Goal: Task Accomplishment & Management: Use online tool/utility

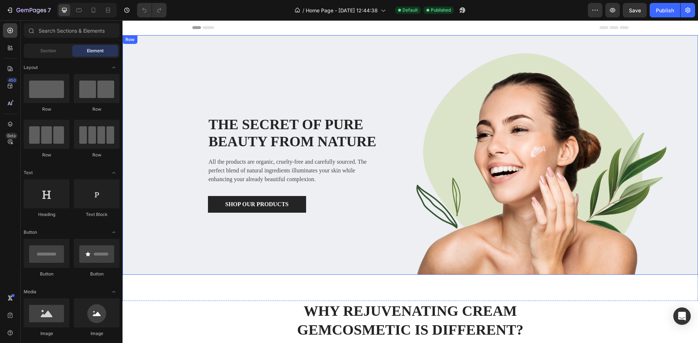
click at [147, 45] on div "The secret of pure beauty from nature Heading All the products are organic, cru…" at bounding box center [409, 155] width 575 height 240
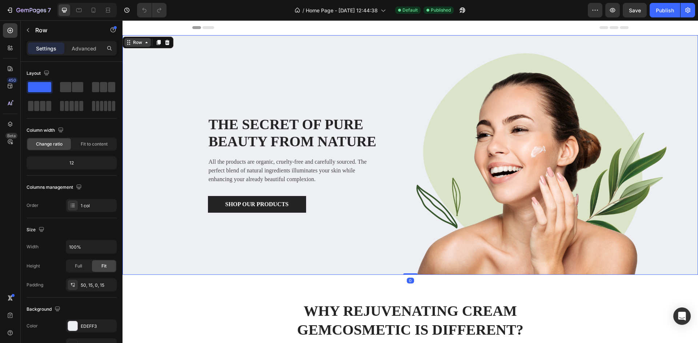
click at [143, 43] on icon at bounding box center [146, 43] width 6 height 6
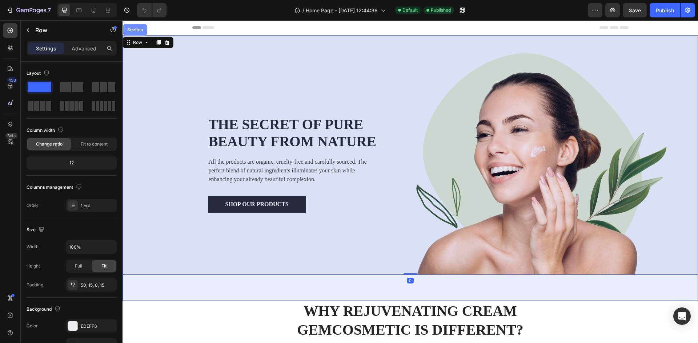
click at [136, 33] on div "Section" at bounding box center [135, 30] width 24 height 12
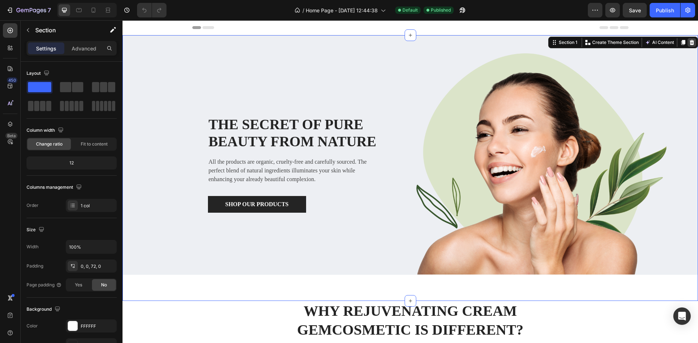
click at [688, 43] on icon at bounding box center [691, 43] width 6 height 6
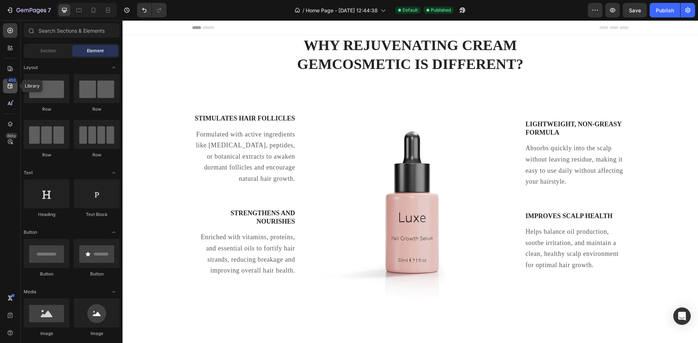
click at [10, 87] on icon at bounding box center [10, 85] width 7 height 7
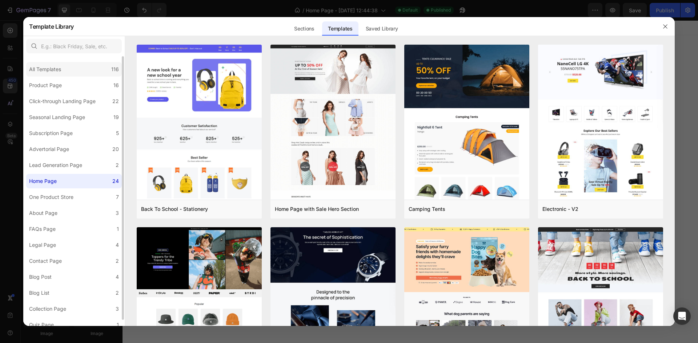
click at [64, 71] on div "All Templates" at bounding box center [46, 69] width 35 height 9
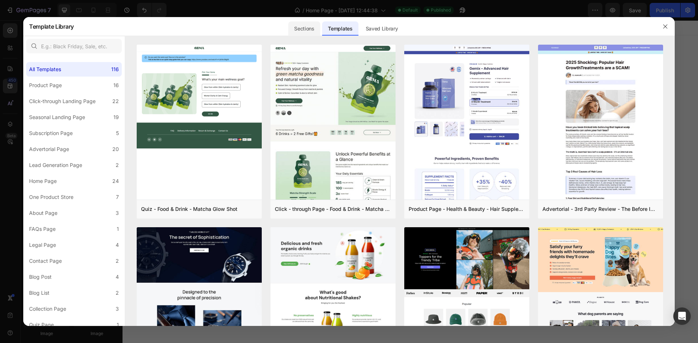
click at [297, 24] on div "Sections" at bounding box center [304, 28] width 32 height 15
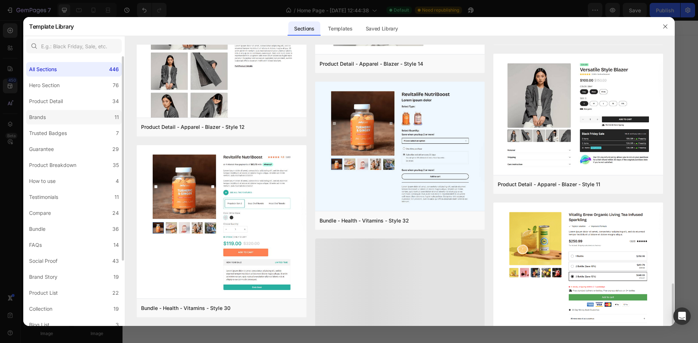
scroll to position [1431, 0]
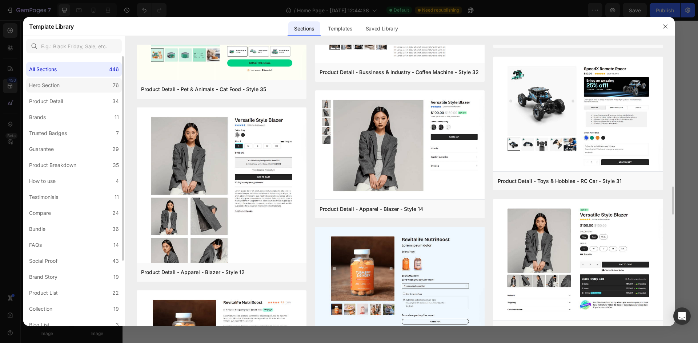
click at [65, 91] on label "Hero Section 76" at bounding box center [74, 85] width 96 height 15
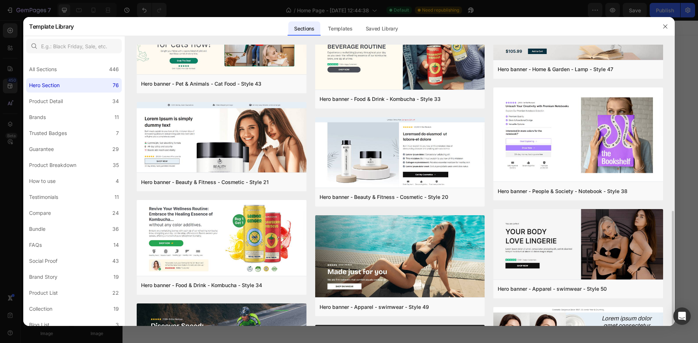
scroll to position [218, 0]
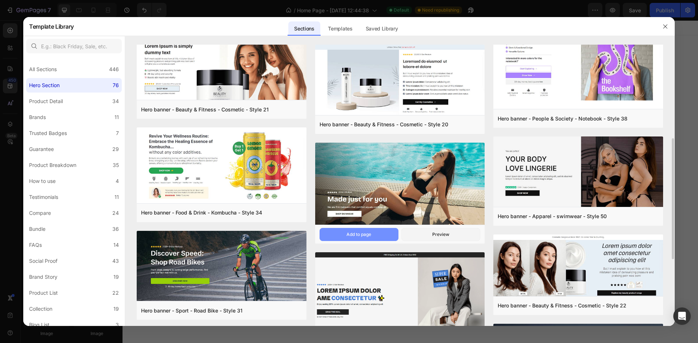
click at [354, 230] on button "Add to page" at bounding box center [358, 234] width 79 height 13
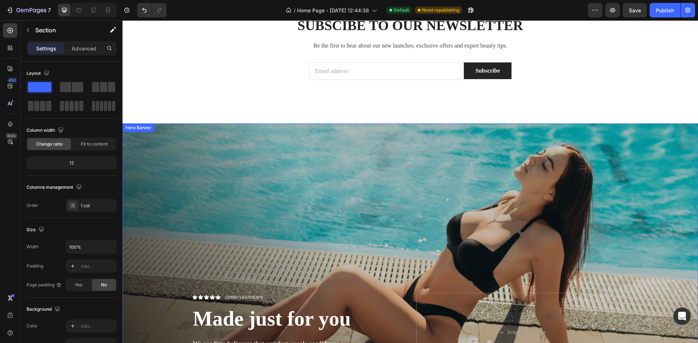
scroll to position [2221, 0]
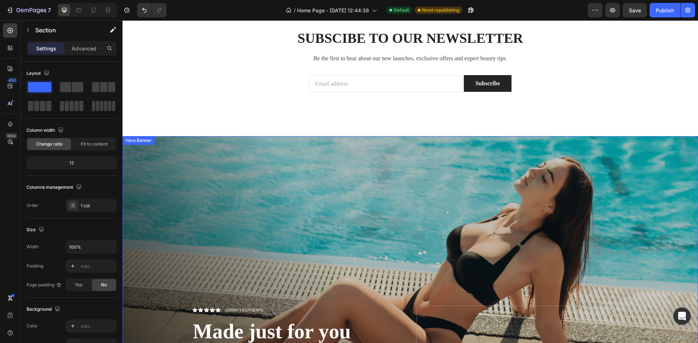
click at [649, 184] on div "Overlay" at bounding box center [409, 276] width 575 height 280
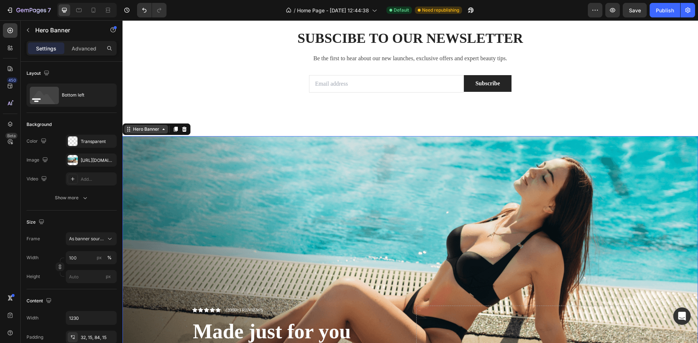
click at [132, 130] on div "Hero Banner" at bounding box center [146, 129] width 29 height 7
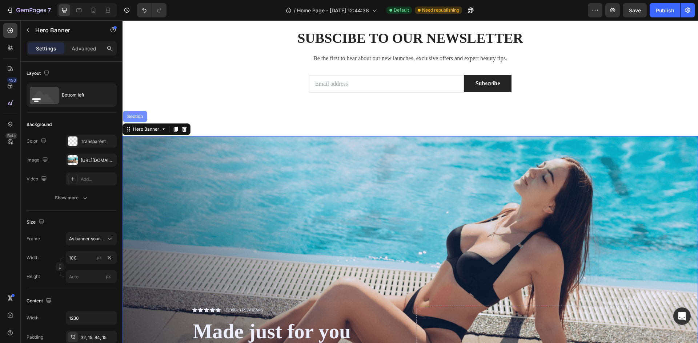
click at [132, 120] on div "Section" at bounding box center [135, 117] width 24 height 12
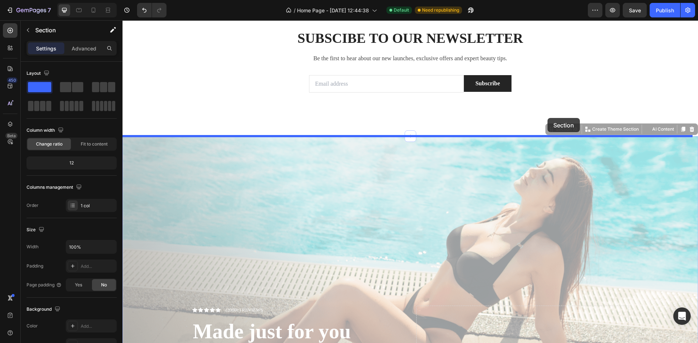
drag, startPoint x: 547, startPoint y: 128, endPoint x: 547, endPoint y: 118, distance: 10.2
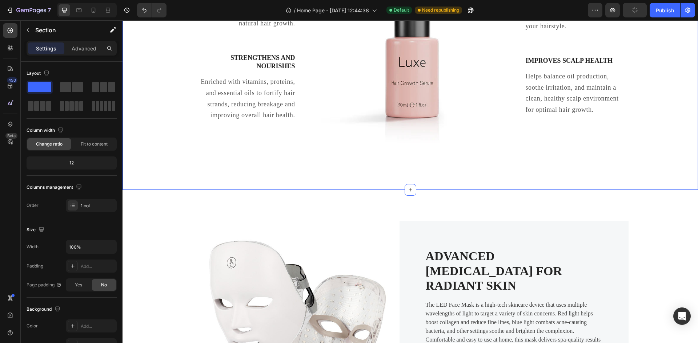
click at [547, 118] on div "Why Rejuvenating Cream GemCosmetic Is Different? Heading Row Stimulates Hair Fo…" at bounding box center [410, 20] width 564 height 281
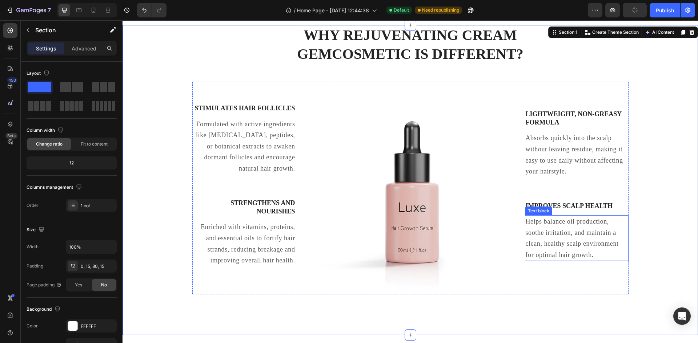
scroll to position [0, 0]
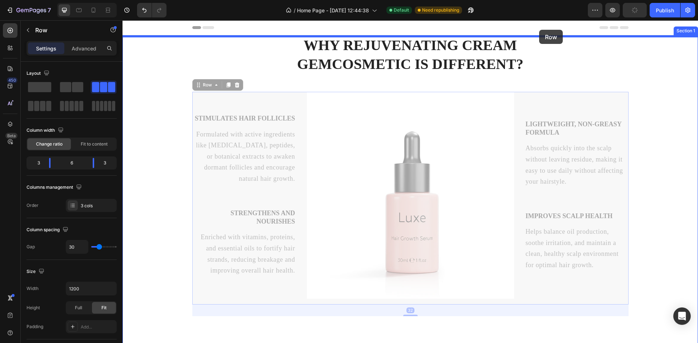
drag, startPoint x: 548, startPoint y: 90, endPoint x: 539, endPoint y: 30, distance: 60.7
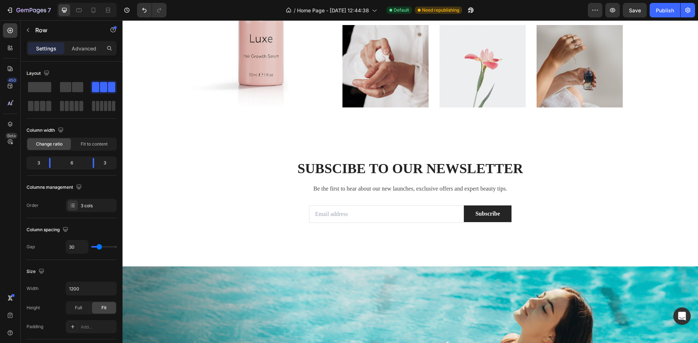
scroll to position [2361, 0]
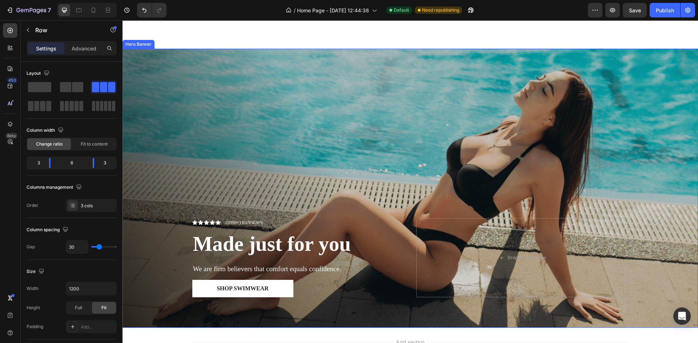
click at [579, 94] on div "Overlay" at bounding box center [409, 189] width 575 height 280
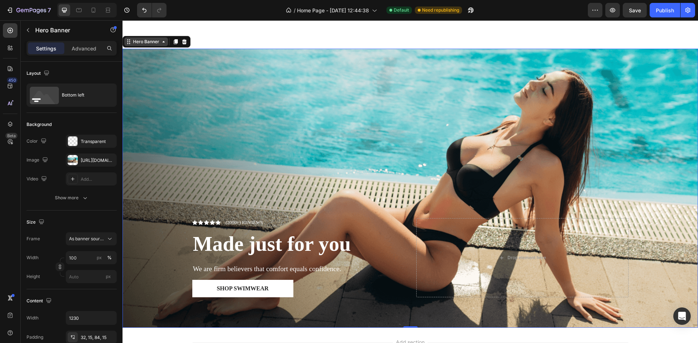
click at [140, 43] on div "Hero Banner" at bounding box center [146, 42] width 29 height 7
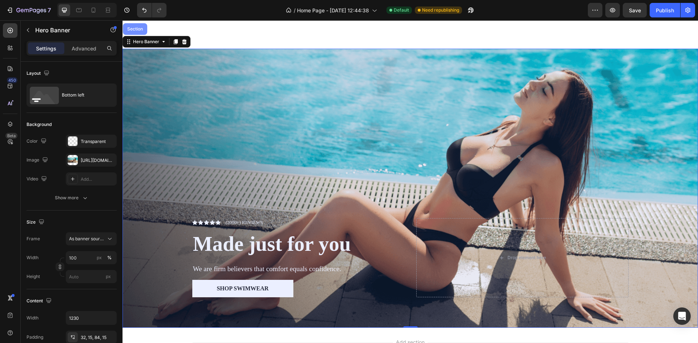
click at [142, 28] on div "Section" at bounding box center [135, 29] width 19 height 4
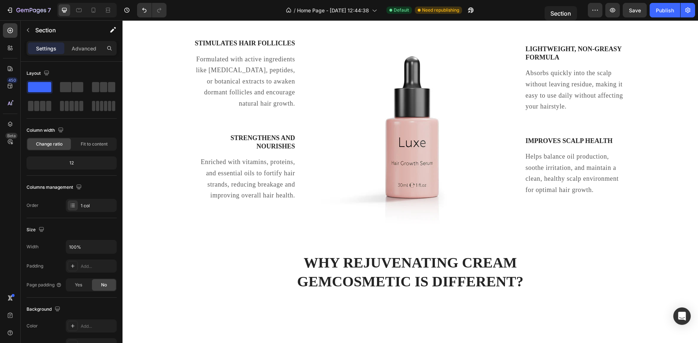
scroll to position [0, 0]
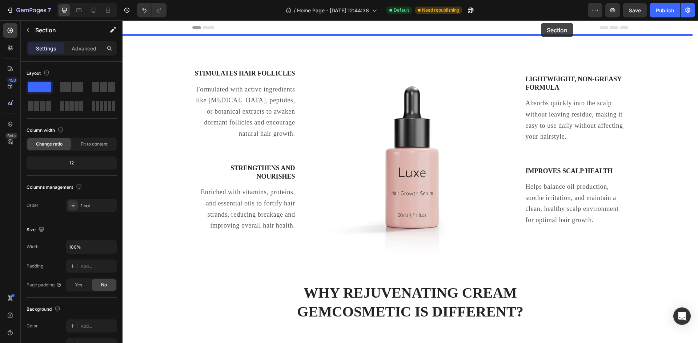
drag, startPoint x: 549, startPoint y: 41, endPoint x: 541, endPoint y: 23, distance: 19.3
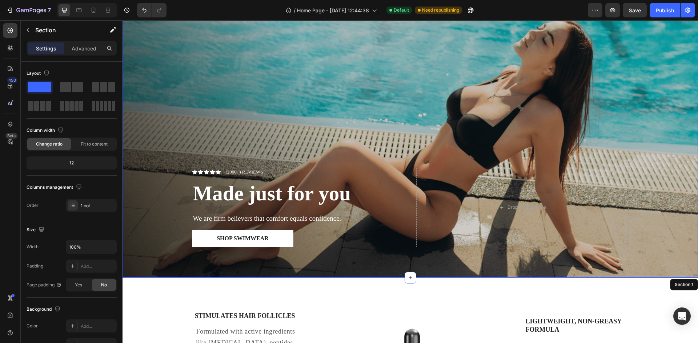
scroll to position [36, 0]
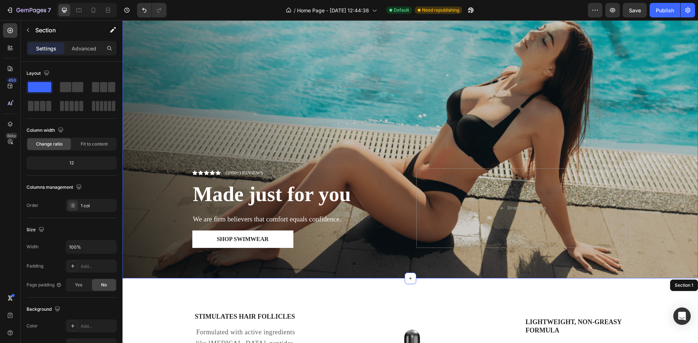
click at [346, 67] on div "Overlay" at bounding box center [409, 139] width 575 height 280
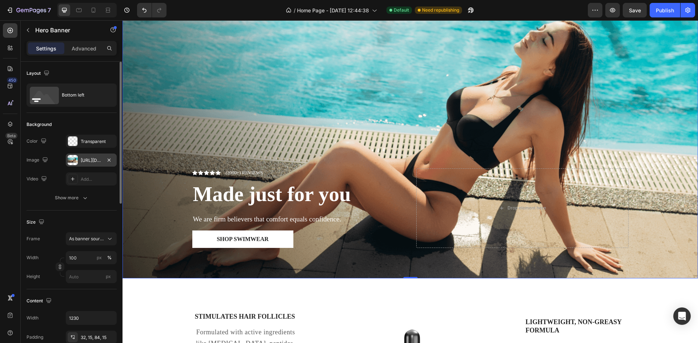
click at [75, 159] on div at bounding box center [73, 160] width 10 height 10
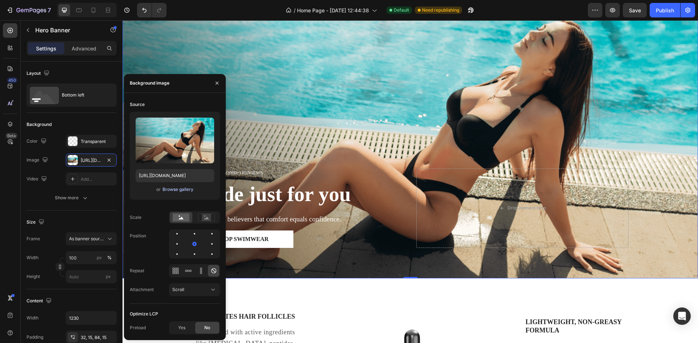
click at [181, 190] on div "Browse gallery" at bounding box center [177, 189] width 31 height 7
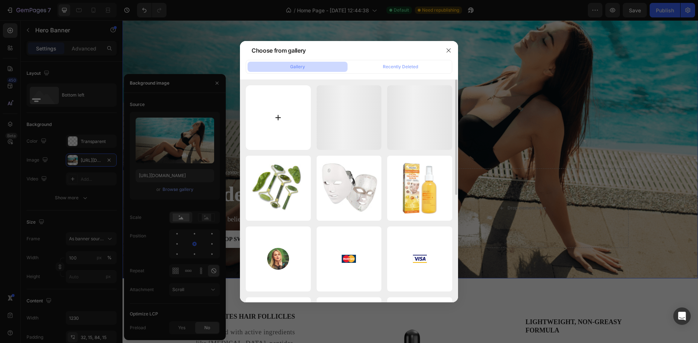
click at [268, 128] on input "file" at bounding box center [278, 117] width 65 height 65
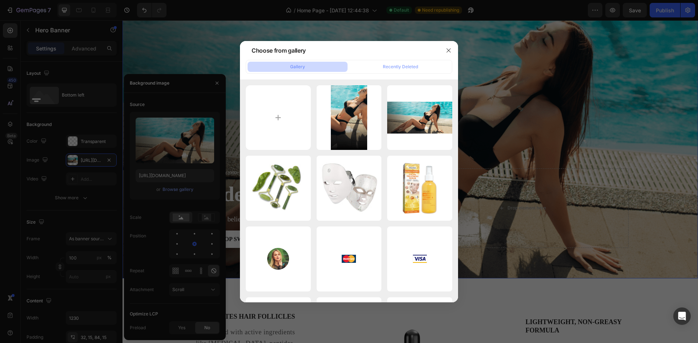
click at [167, 190] on div at bounding box center [349, 171] width 698 height 343
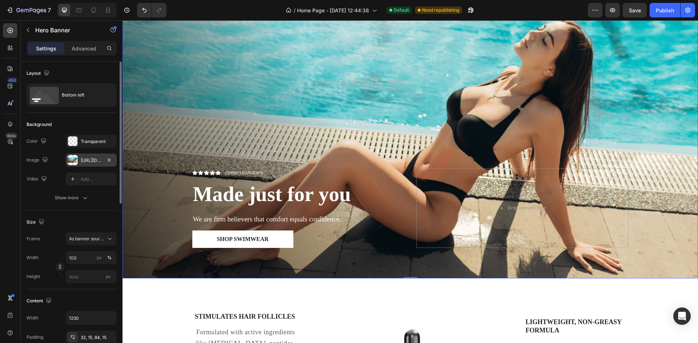
click at [94, 155] on div "[URL][DOMAIN_NAME]" at bounding box center [91, 160] width 51 height 13
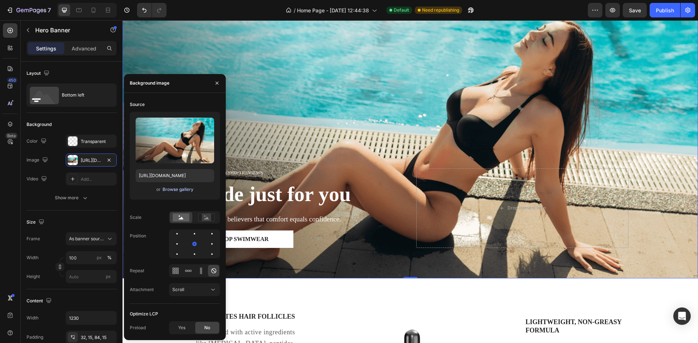
click at [175, 188] on div "Browse gallery" at bounding box center [177, 189] width 31 height 7
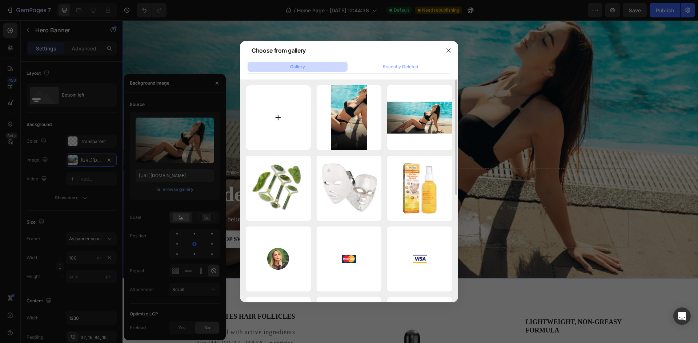
click at [284, 132] on input "file" at bounding box center [278, 117] width 65 height 65
type input "C:\fakepath\Peach Minimalist Beauty And Glowing Skin Blog Banner.webp"
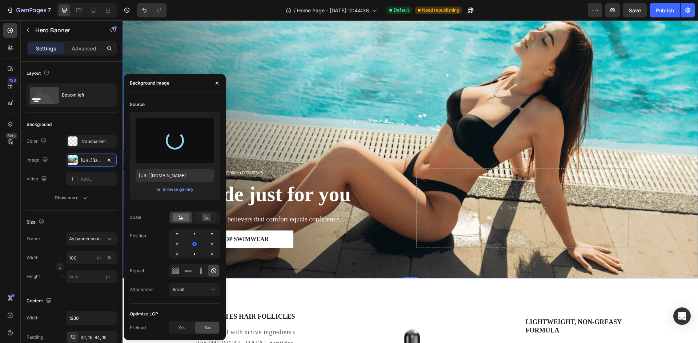
type input "[URL][DOMAIN_NAME]"
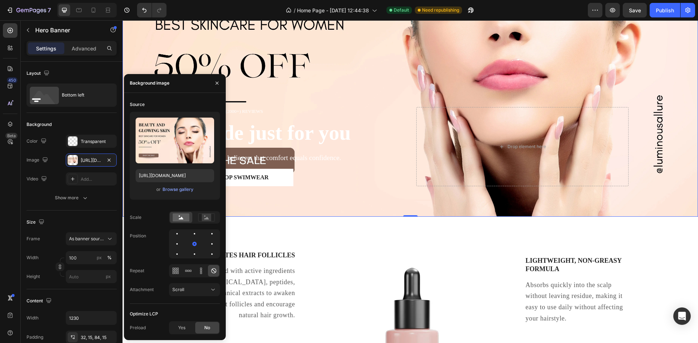
scroll to position [145, 0]
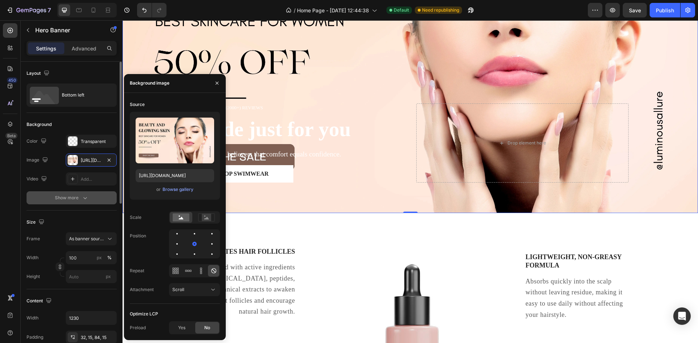
click at [81, 194] on button "Show more" at bounding box center [72, 197] width 90 height 13
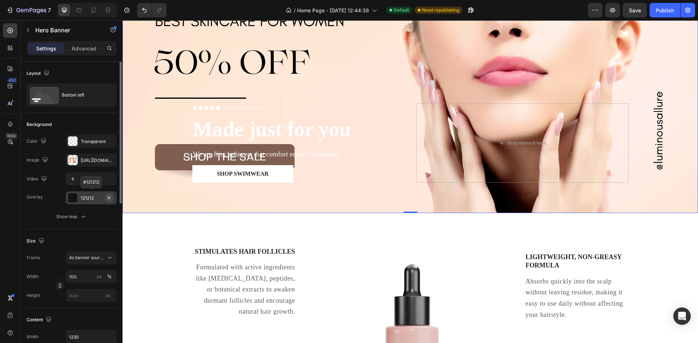
click at [112, 197] on icon "button" at bounding box center [109, 198] width 6 height 6
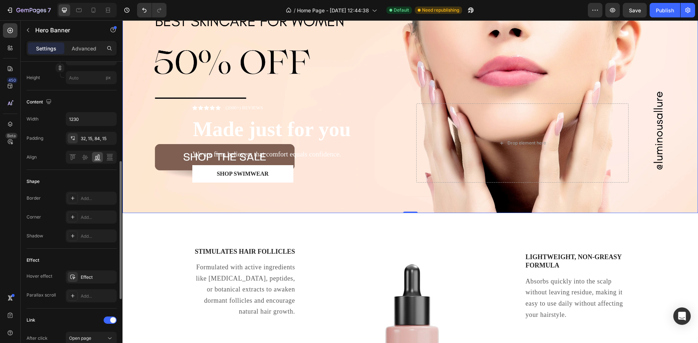
scroll to position [254, 0]
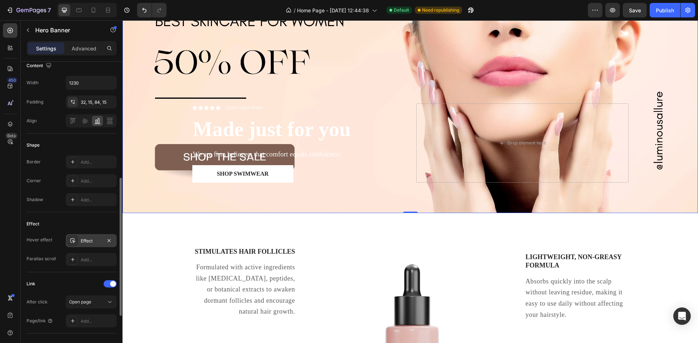
click at [87, 236] on div "Effect" at bounding box center [91, 240] width 51 height 13
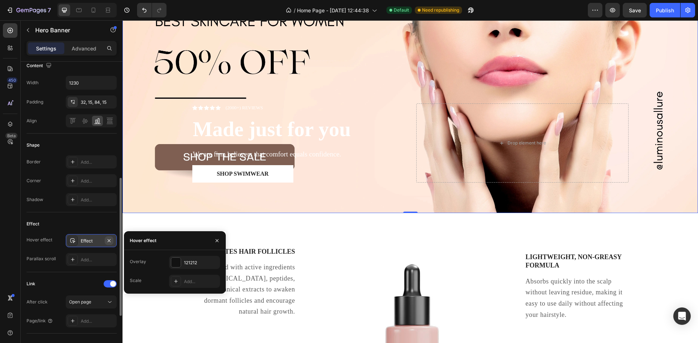
click at [109, 240] on icon "button" at bounding box center [109, 240] width 3 height 3
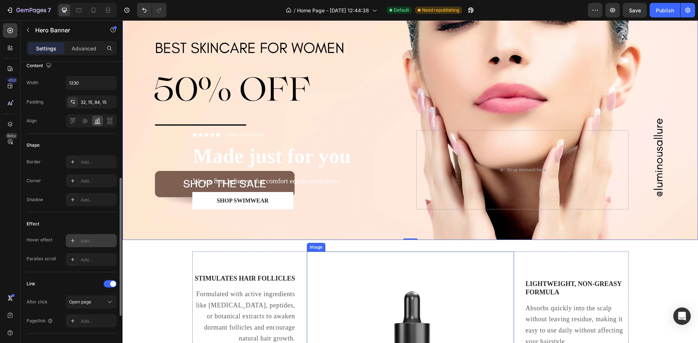
scroll to position [73, 0]
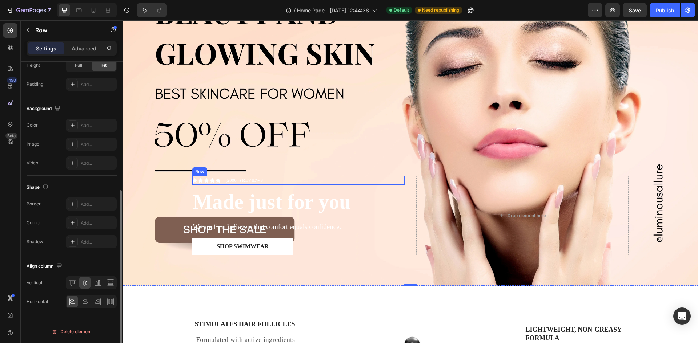
click at [281, 176] on div "Icon Icon Icon Icon Icon Icon List (2000+) REVIEWS Text Block Row" at bounding box center [298, 180] width 212 height 9
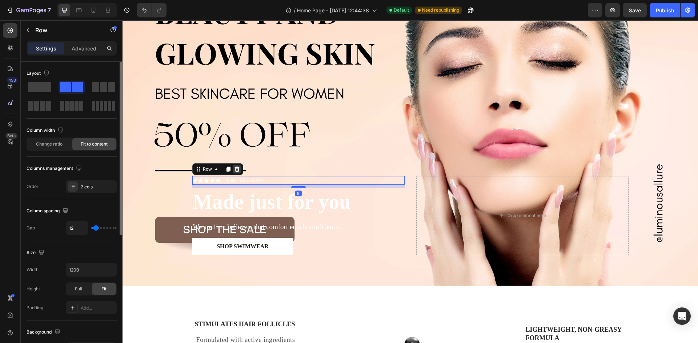
click at [235, 167] on icon at bounding box center [236, 169] width 5 height 5
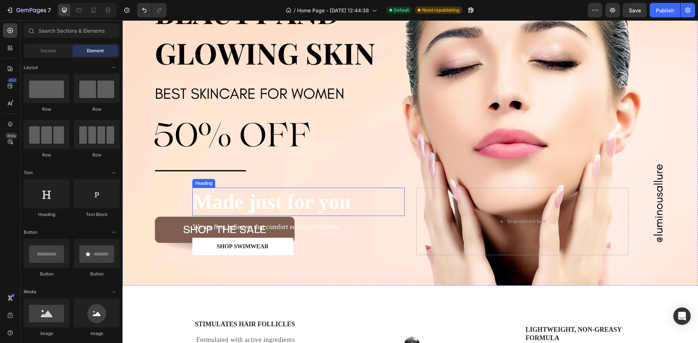
click at [369, 198] on h2 "Made just for you" at bounding box center [298, 202] width 212 height 28
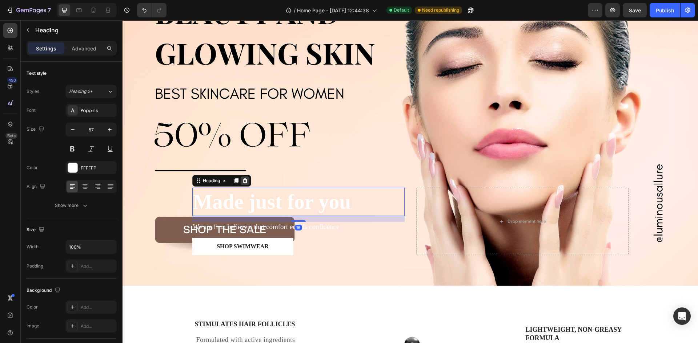
click at [242, 178] on icon at bounding box center [244, 180] width 5 height 5
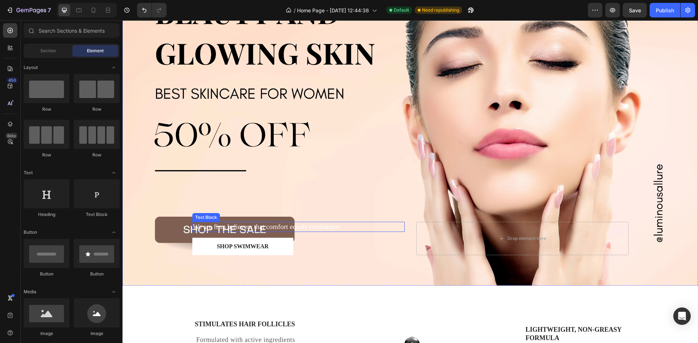
click at [359, 223] on p "We are firm believers that comfort equals confidence." at bounding box center [298, 227] width 211 height 9
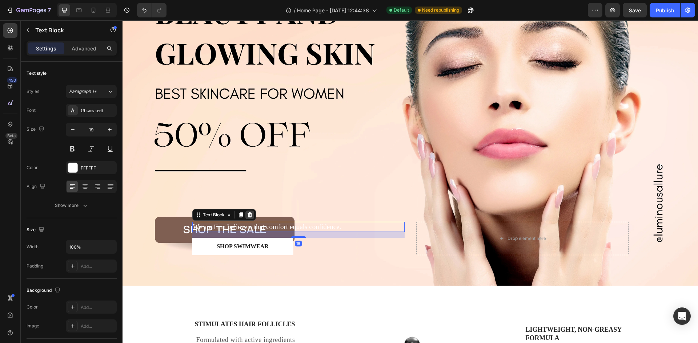
click at [247, 213] on icon at bounding box center [249, 215] width 5 height 5
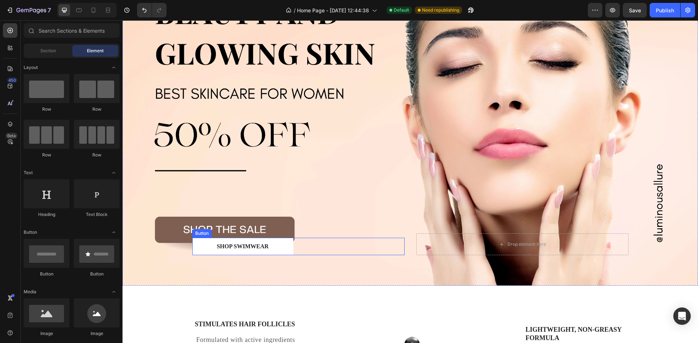
click at [344, 243] on div "Shop Swimwear Button" at bounding box center [298, 246] width 212 height 17
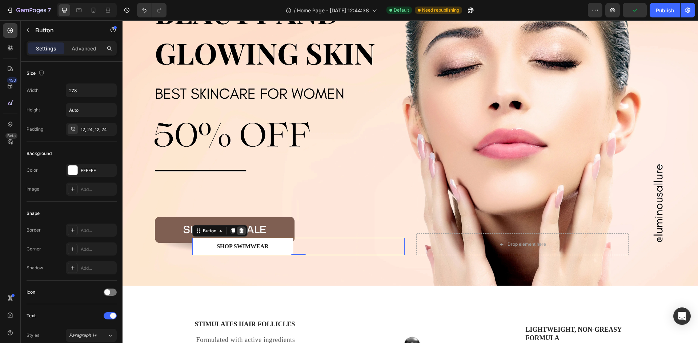
click at [240, 229] on icon at bounding box center [241, 231] width 5 height 5
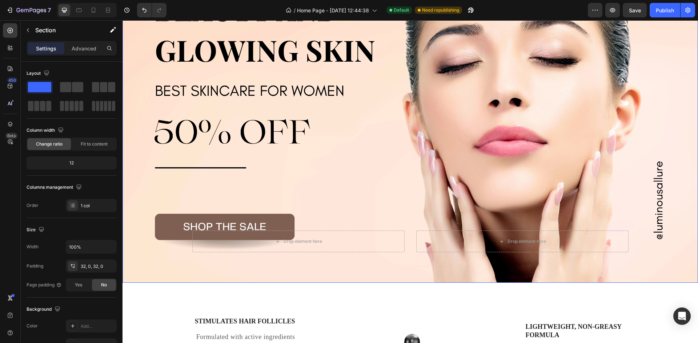
scroll to position [73, 0]
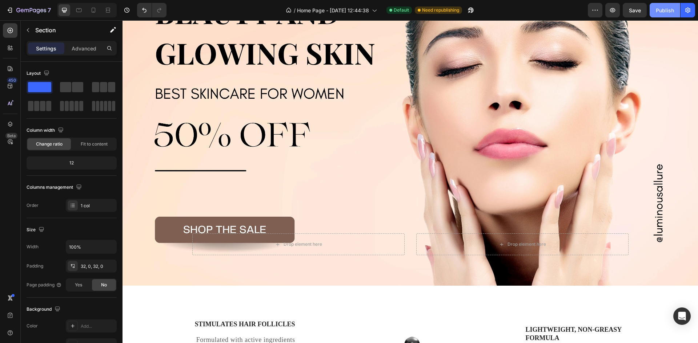
click at [652, 15] on button "Publish" at bounding box center [664, 10] width 31 height 15
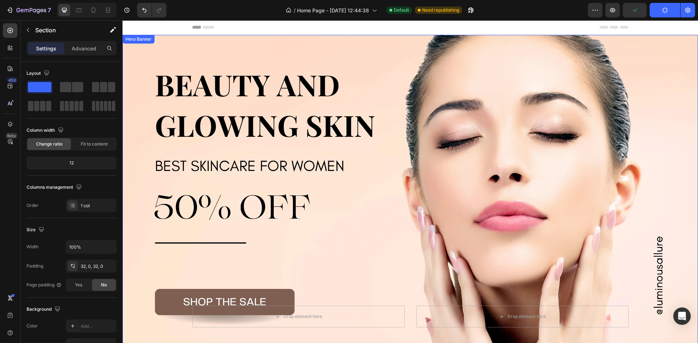
scroll to position [0, 0]
click at [438, 129] on div "Overlay" at bounding box center [409, 196] width 575 height 323
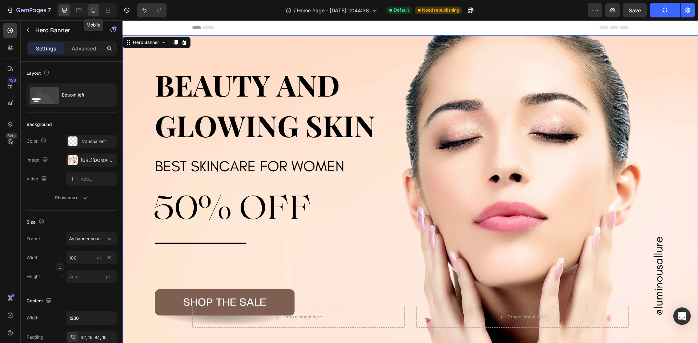
click at [96, 9] on icon at bounding box center [93, 10] width 7 height 7
type input "100%"
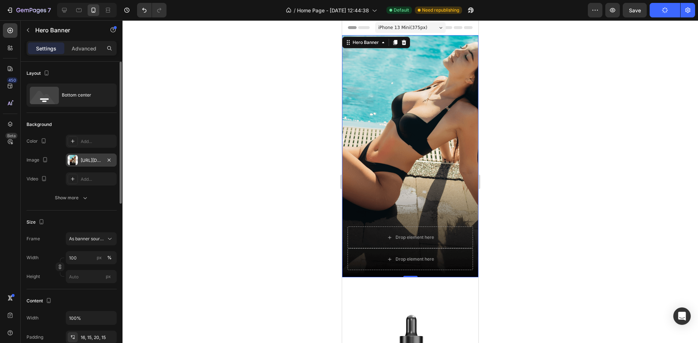
click at [83, 158] on div "[URL][DOMAIN_NAME]" at bounding box center [91, 160] width 21 height 7
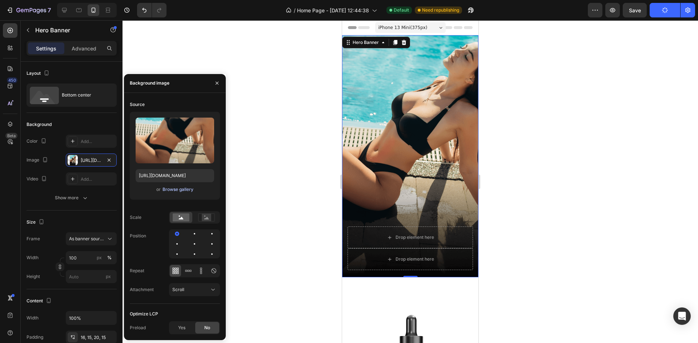
click at [181, 186] on div "Browse gallery" at bounding box center [177, 189] width 31 height 7
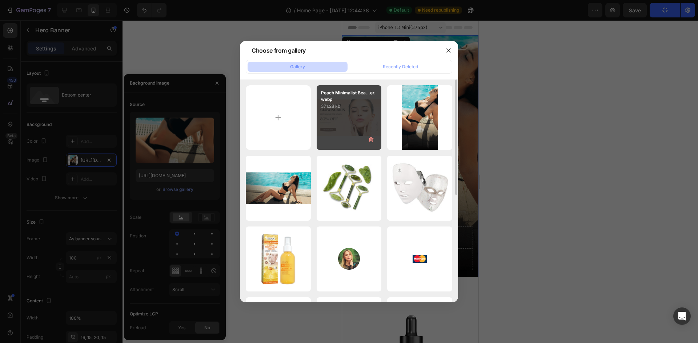
click at [336, 118] on div "Peach Minimalist Bea...er.webp 371.28 kb" at bounding box center [348, 117] width 65 height 65
type input "[URL][DOMAIN_NAME]"
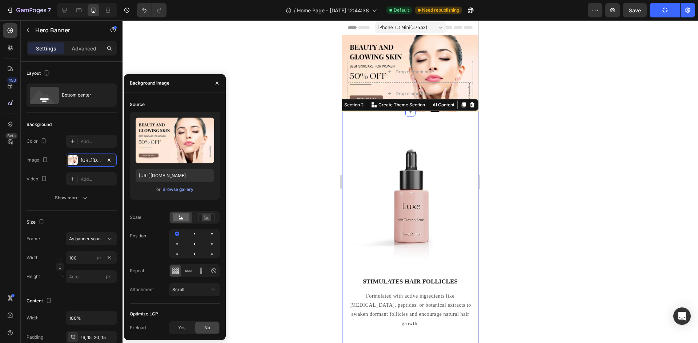
click at [373, 114] on div "Stimulates Hair Follicles Text block Formulated with active ingredients like [M…" at bounding box center [410, 318] width 136 height 412
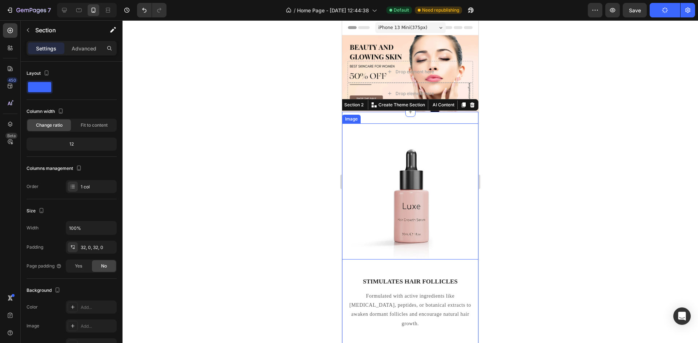
click at [300, 140] on div at bounding box center [409, 181] width 575 height 323
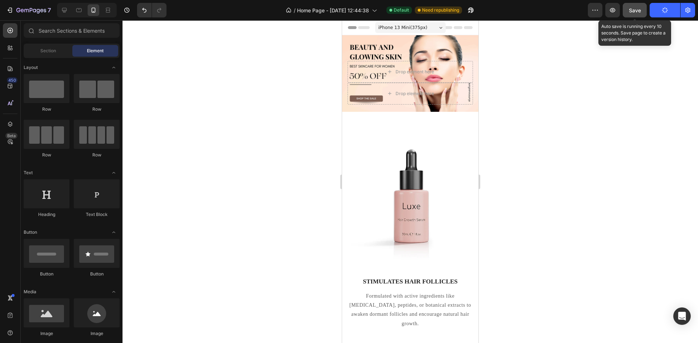
click at [627, 10] on button "Save" at bounding box center [634, 10] width 24 height 15
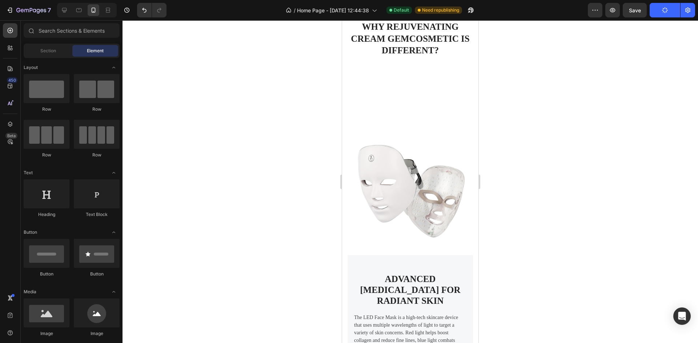
scroll to position [545, 0]
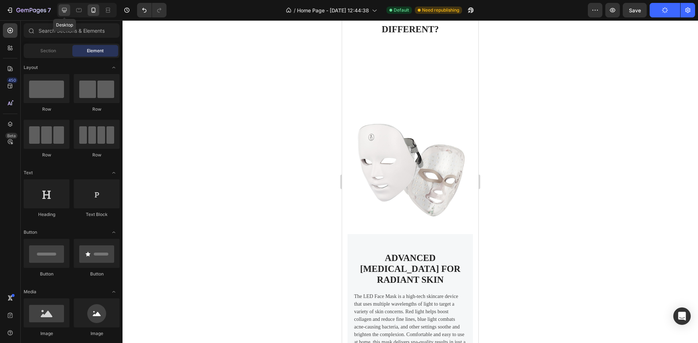
click at [64, 9] on icon at bounding box center [64, 10] width 7 height 7
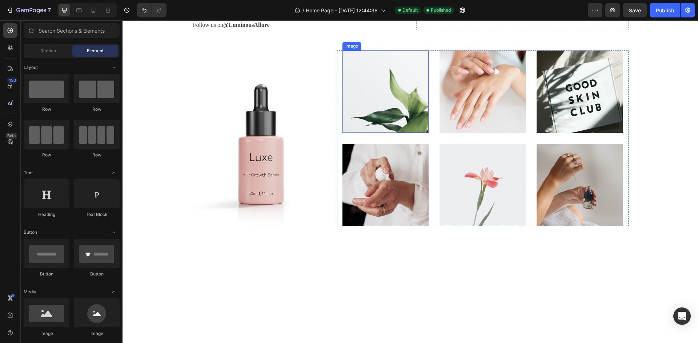
scroll to position [2034, 0]
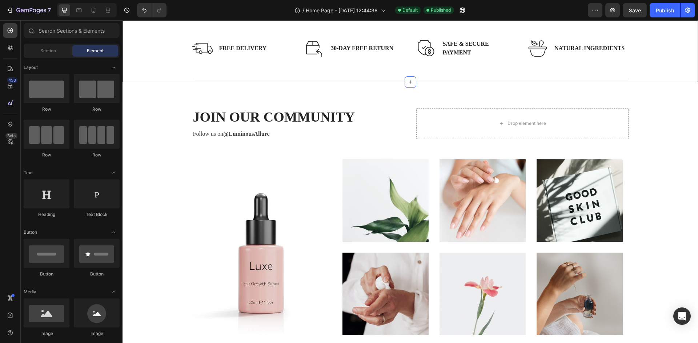
click at [672, 82] on div "Title Line Image Free delivery Text block Row Image 30-day free return Text blo…" at bounding box center [410, 49] width 564 height 68
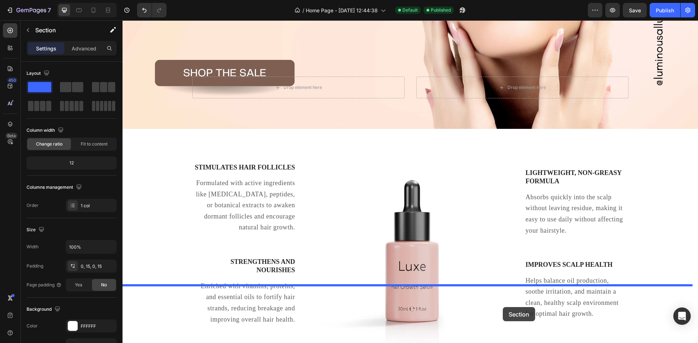
scroll to position [240, 0]
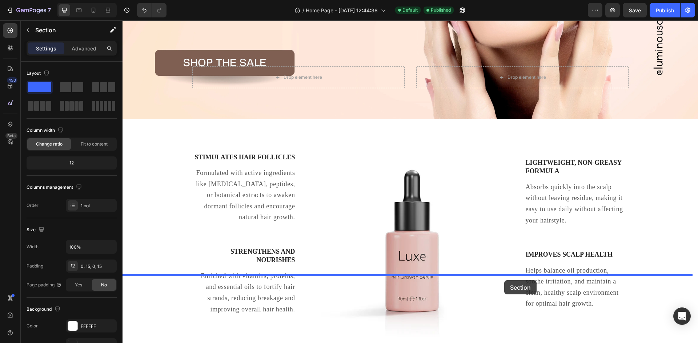
drag, startPoint x: 549, startPoint y: 120, endPoint x: 504, endPoint y: 280, distance: 167.1
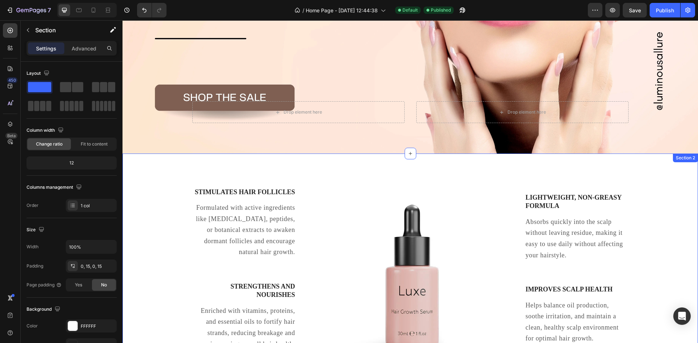
scroll to position [203, 0]
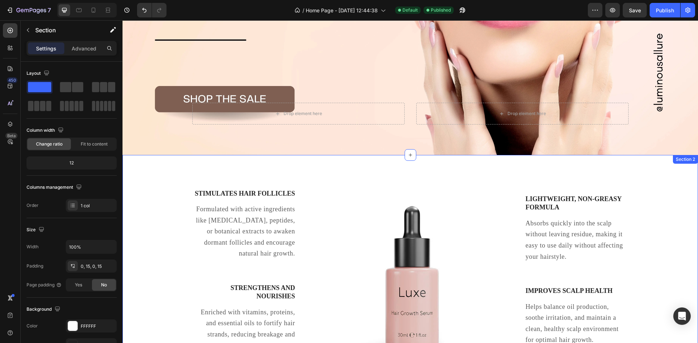
click at [658, 179] on div "Stimulates Hair Follicles Text block Formulated with active ingredients like [M…" at bounding box center [409, 279] width 575 height 225
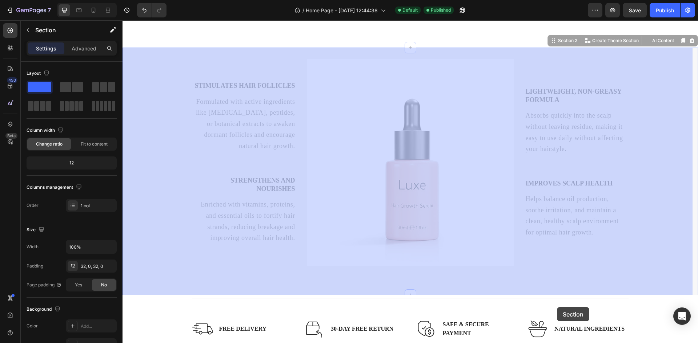
scroll to position [349, 0]
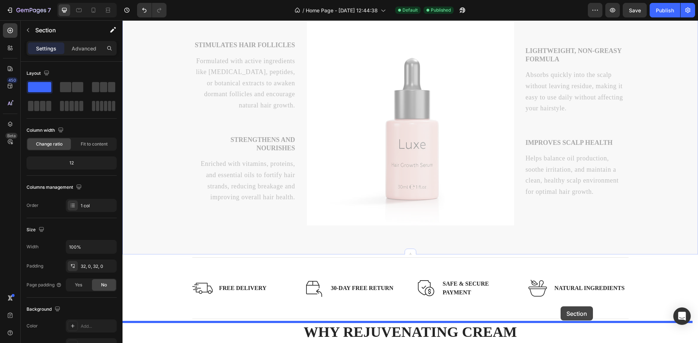
drag, startPoint x: 547, startPoint y: 145, endPoint x: 560, endPoint y: 307, distance: 161.8
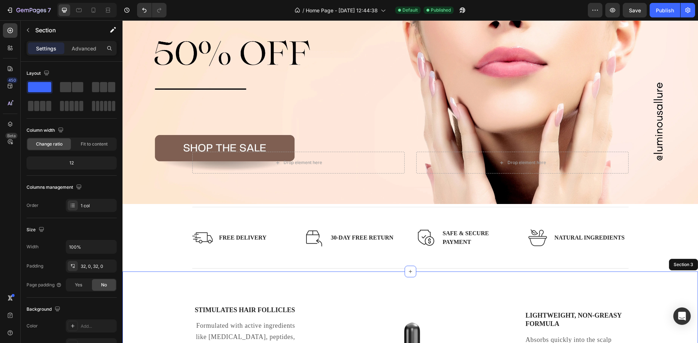
scroll to position [210, 0]
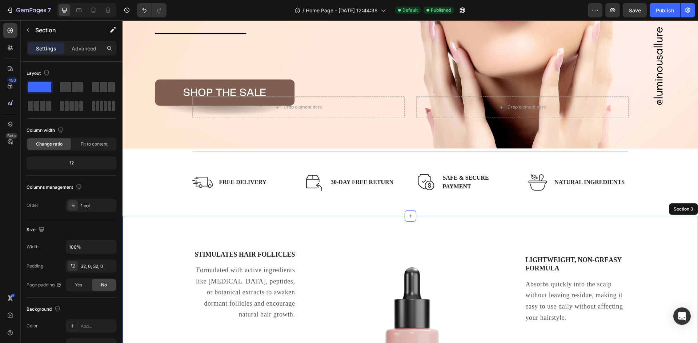
click at [671, 250] on div "Stimulates Hair Follicles Text block Formulated with active ingredients like [M…" at bounding box center [409, 340] width 575 height 225
click at [670, 189] on div "Title Line Image Free delivery Text block Row Image 30-day free return Text blo…" at bounding box center [410, 183] width 564 height 68
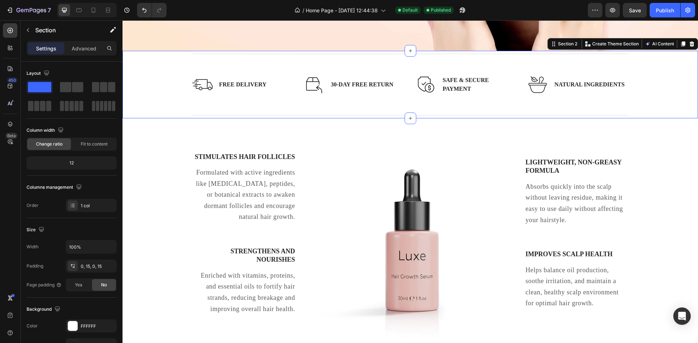
scroll to position [319, 0]
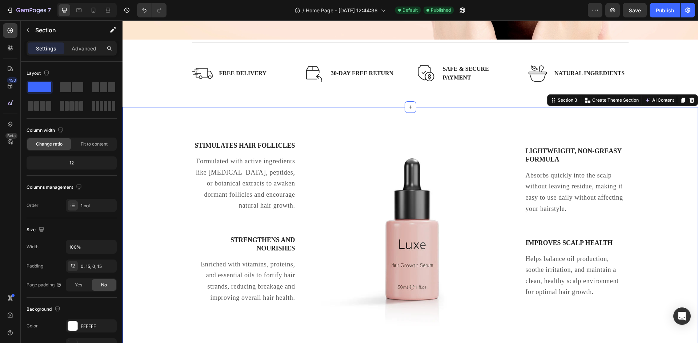
click at [639, 186] on div "Stimulates Hair Follicles Text block Formulated with active ingredients like [M…" at bounding box center [409, 231] width 575 height 225
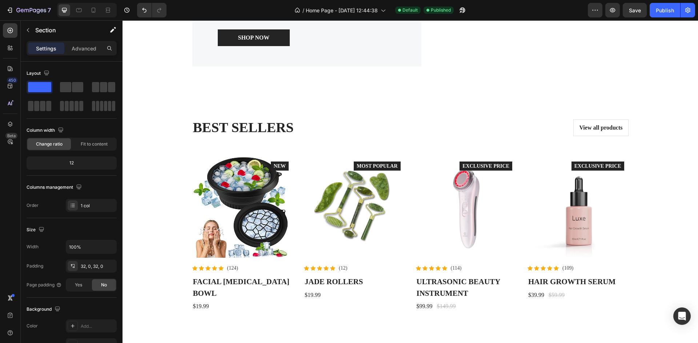
scroll to position [1155, 0]
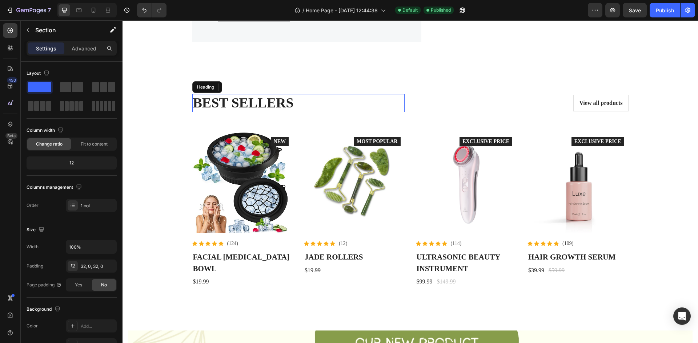
click at [258, 112] on h2 "best sellers" at bounding box center [298, 103] width 212 height 18
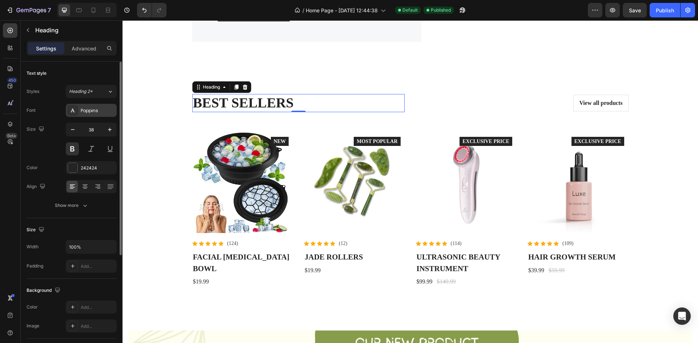
click at [88, 111] on div "Poppins" at bounding box center [98, 111] width 34 height 7
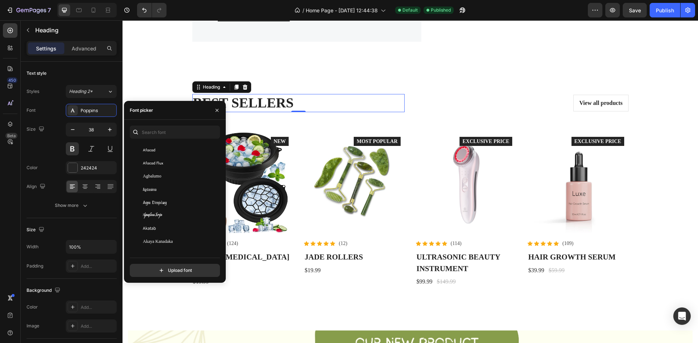
scroll to position [327, 0]
click at [168, 177] on div "Aguafina Script" at bounding box center [179, 179] width 73 height 7
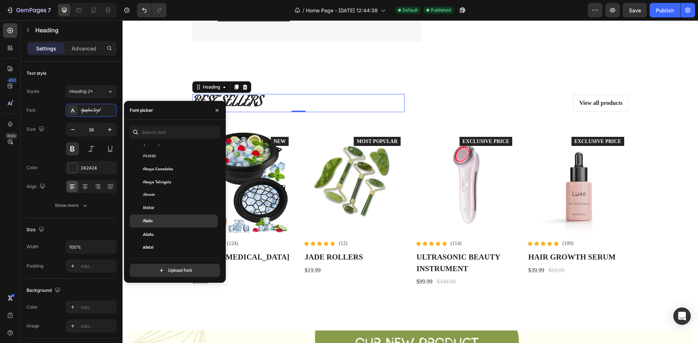
click at [157, 221] on div "Aladin" at bounding box center [179, 221] width 73 height 7
click at [158, 211] on div "Akshar" at bounding box center [179, 208] width 73 height 7
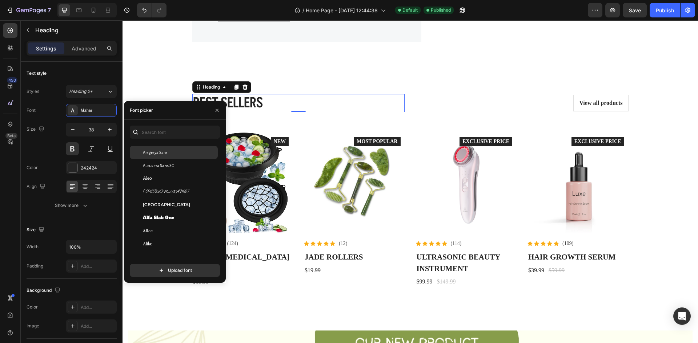
scroll to position [545, 0]
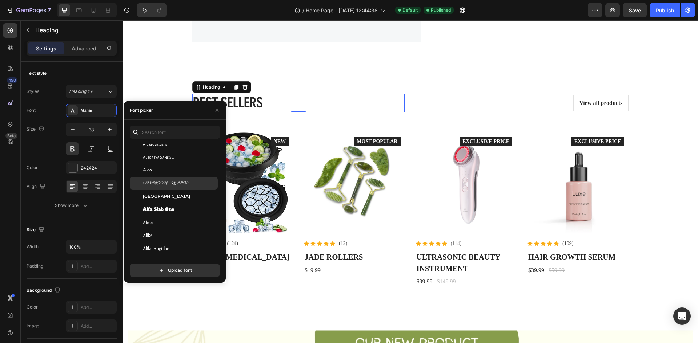
click at [162, 183] on span "[PERSON_NAME]" at bounding box center [166, 183] width 47 height 7
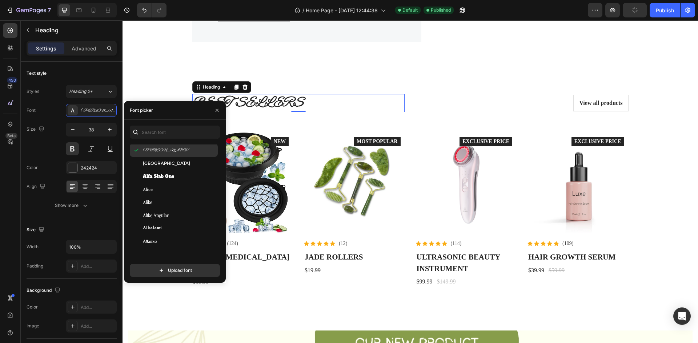
scroll to position [581, 0]
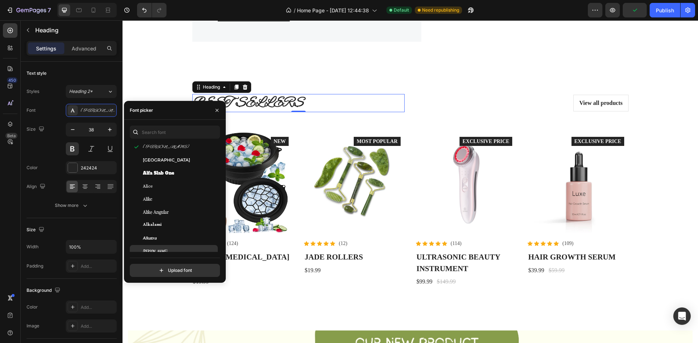
click at [159, 249] on div "[PERSON_NAME]" at bounding box center [179, 251] width 73 height 7
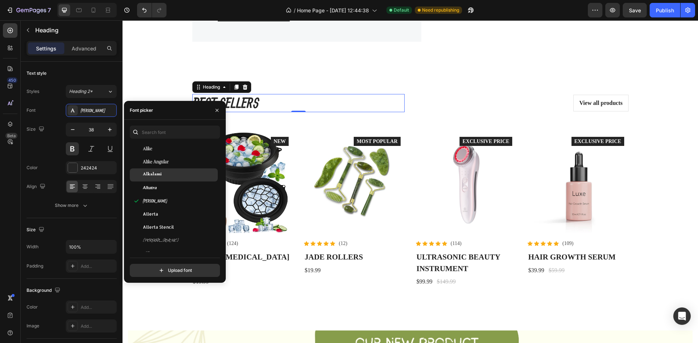
scroll to position [654, 0]
click at [168, 230] on div "Allura" at bounding box center [179, 231] width 73 height 7
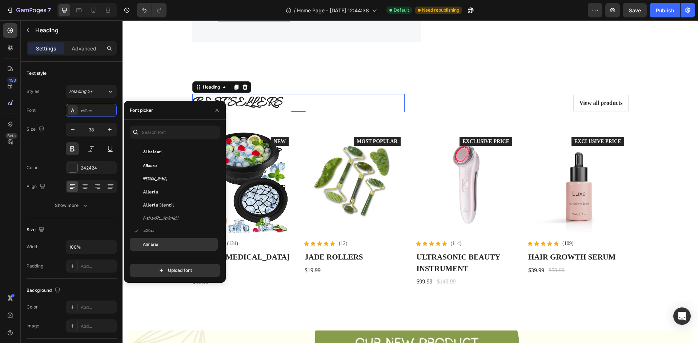
click at [169, 241] on div "Almarai" at bounding box center [179, 244] width 73 height 7
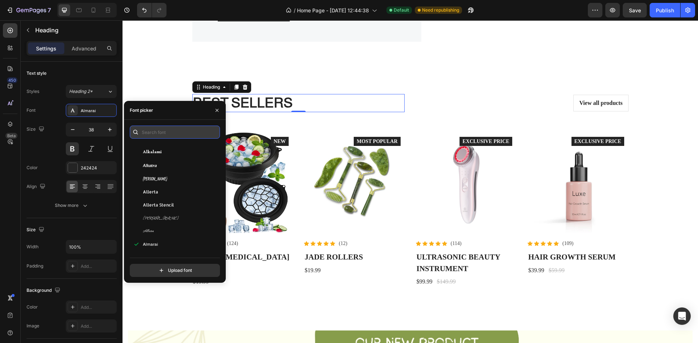
click at [175, 131] on input "text" at bounding box center [175, 132] width 90 height 13
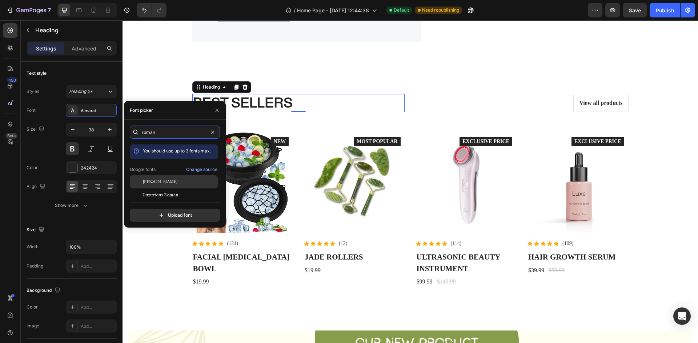
type input "roman"
click at [175, 181] on div "[PERSON_NAME]" at bounding box center [179, 182] width 73 height 7
click at [169, 193] on span "Luxurious Roman" at bounding box center [161, 195] width 36 height 7
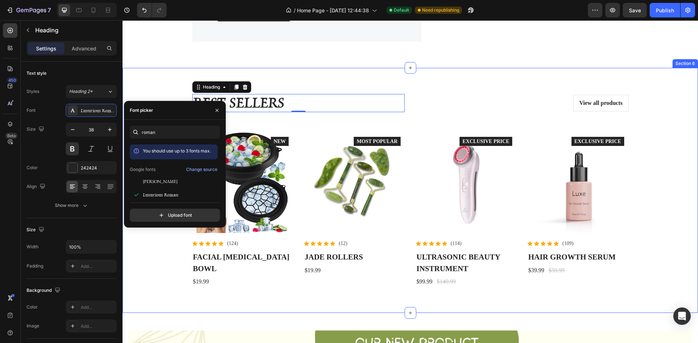
click at [327, 98] on div "best sellers Heading 0 View all products Button Row Product Images Icon Icon Ic…" at bounding box center [409, 190] width 575 height 245
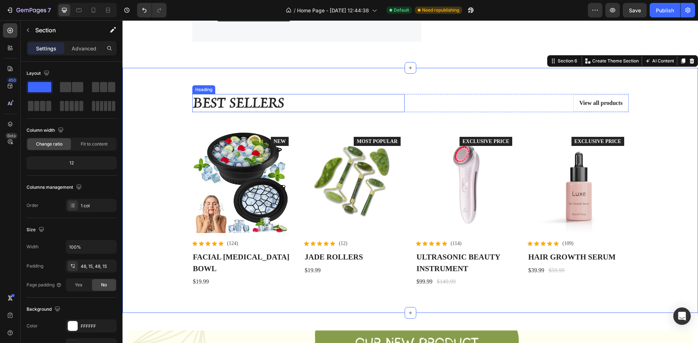
click at [278, 112] on h2 "best sellers" at bounding box center [298, 103] width 212 height 18
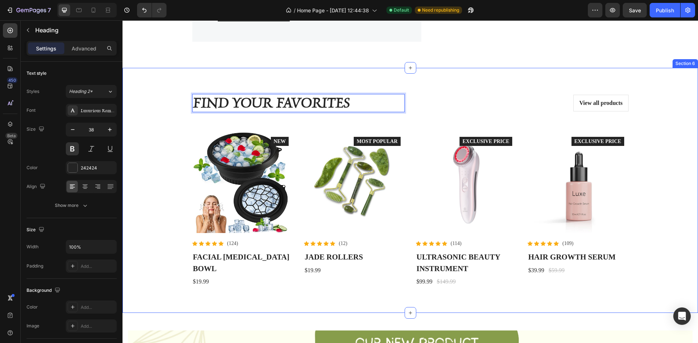
click at [670, 127] on div "find your favorites Heading 0 View all products Button Row Product Images Icon …" at bounding box center [410, 190] width 564 height 210
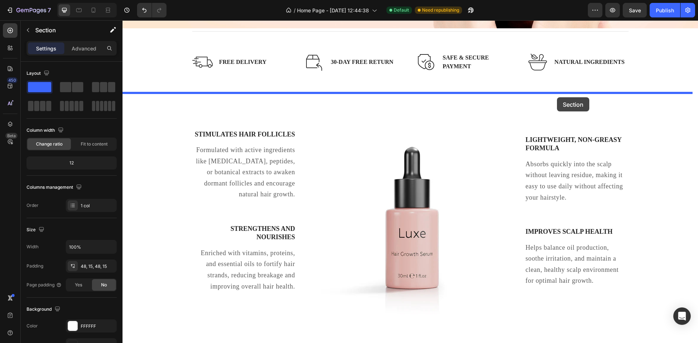
scroll to position [318, 0]
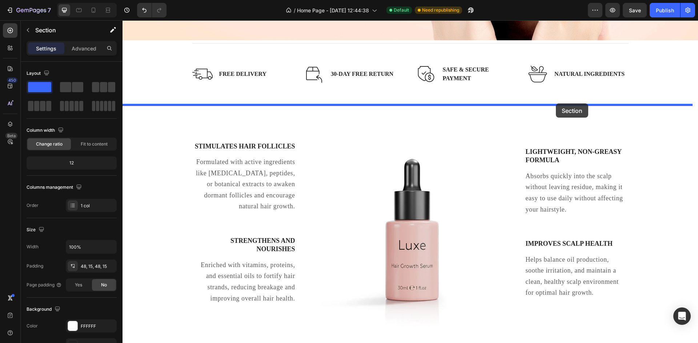
drag, startPoint x: 551, startPoint y: 85, endPoint x: 555, endPoint y: 104, distance: 19.1
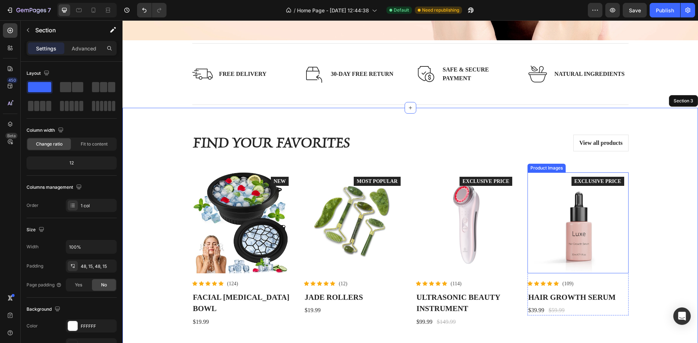
scroll to position [464, 0]
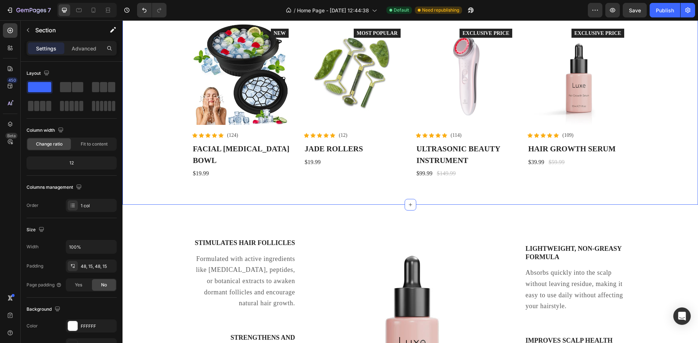
click at [664, 173] on div "find your favorites Heading View all products Button Row Product Images Icon Ic…" at bounding box center [410, 82] width 564 height 210
click at [668, 233] on div "Stimulates Hair Follicles Text block Formulated with active ingredients like [M…" at bounding box center [409, 329] width 575 height 225
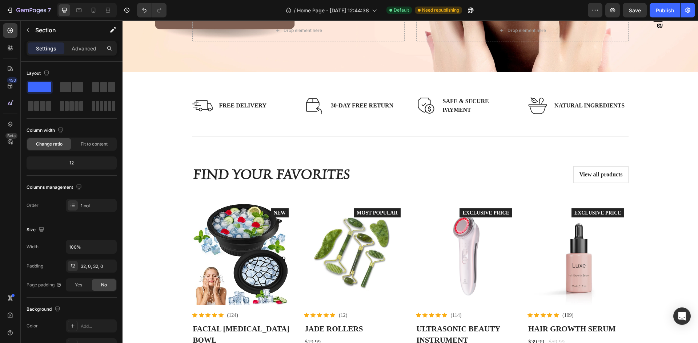
scroll to position [239, 0]
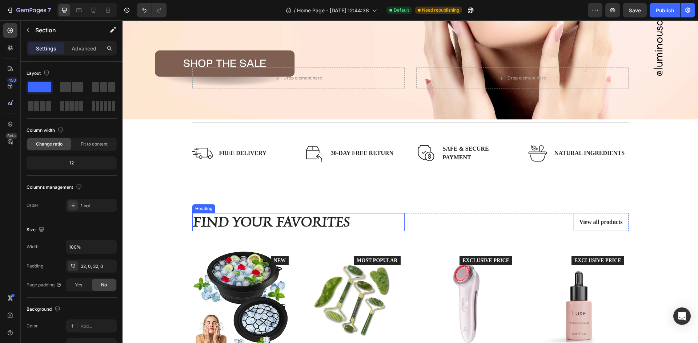
click at [322, 222] on h2 "find your favorites" at bounding box center [298, 222] width 212 height 18
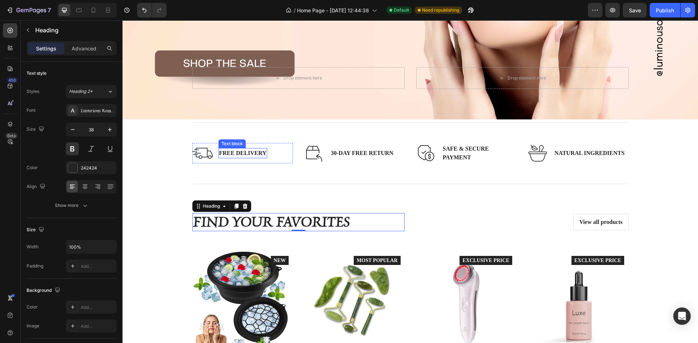
click at [245, 150] on p "Free delivery" at bounding box center [243, 153] width 48 height 9
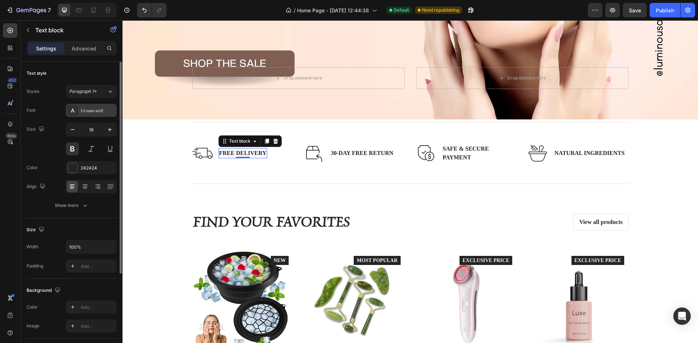
click at [102, 109] on div "Ui-sans-serif" at bounding box center [98, 111] width 34 height 7
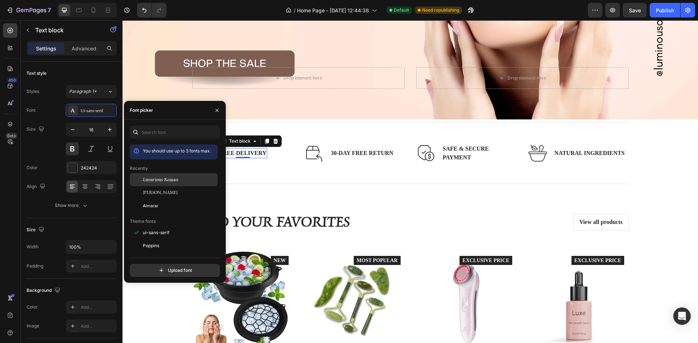
click at [164, 178] on span "Luxurious Roman" at bounding box center [161, 180] width 36 height 7
click at [364, 149] on p "30-day free return" at bounding box center [362, 153] width 62 height 9
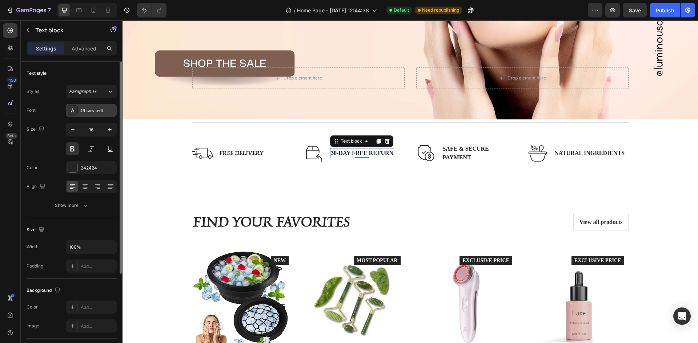
click at [85, 110] on div "Ui-sans-serif" at bounding box center [98, 111] width 34 height 7
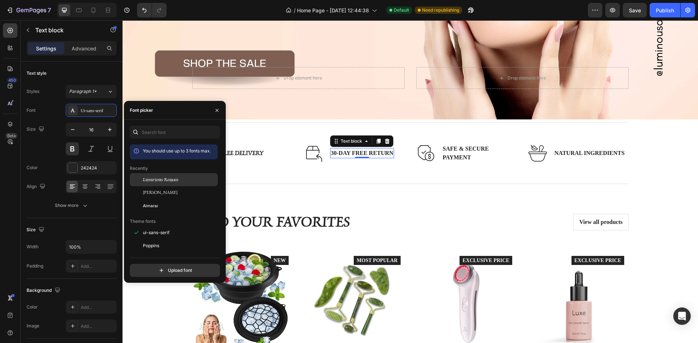
click at [166, 178] on span "Luxurious Roman" at bounding box center [161, 180] width 36 height 7
click at [454, 148] on p "Safe & secure payment" at bounding box center [478, 153] width 73 height 17
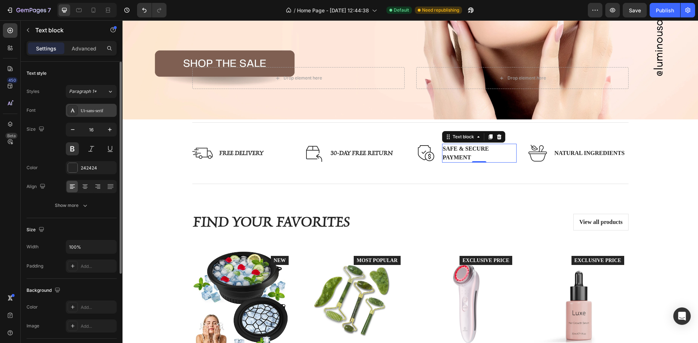
click at [84, 112] on div "Ui-sans-serif" at bounding box center [98, 111] width 34 height 7
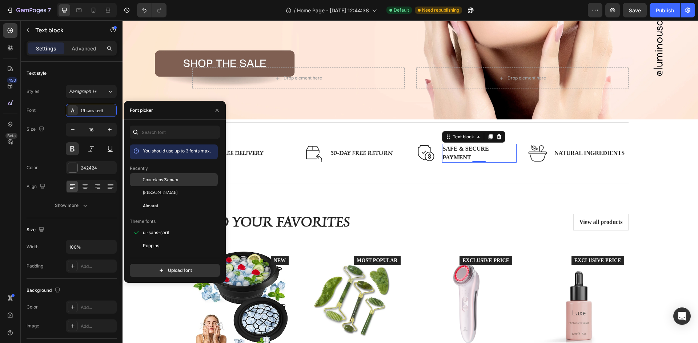
click at [158, 181] on span "Luxurious Roman" at bounding box center [161, 180] width 36 height 7
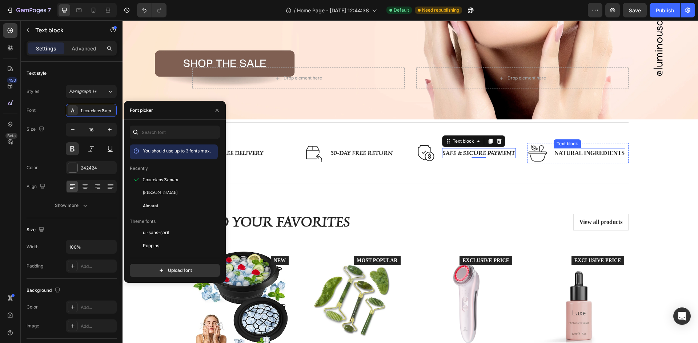
click at [579, 153] on p "Natural Ingredients" at bounding box center [589, 153] width 70 height 9
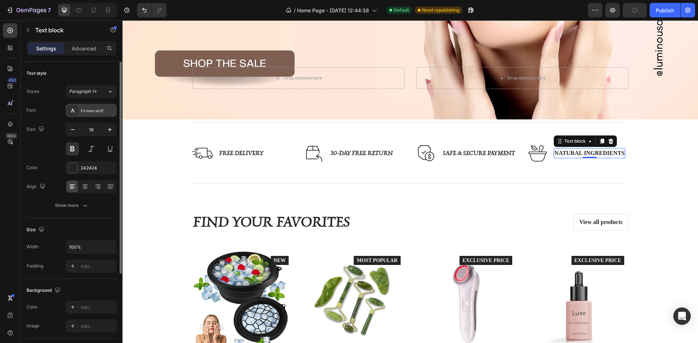
click at [74, 114] on div at bounding box center [73, 110] width 10 height 10
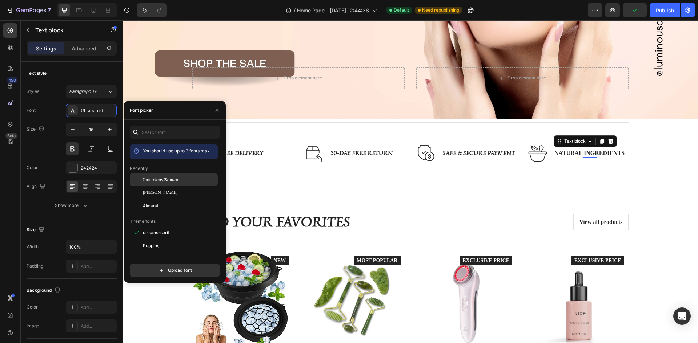
click at [159, 179] on span "Luxurious Roman" at bounding box center [161, 180] width 36 height 7
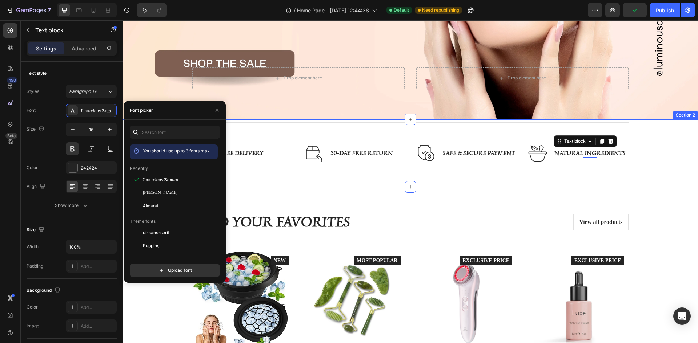
click at [667, 177] on div "Title Line Image Free delivery Text block Row Image 30-day free return Text blo…" at bounding box center [410, 154] width 564 height 68
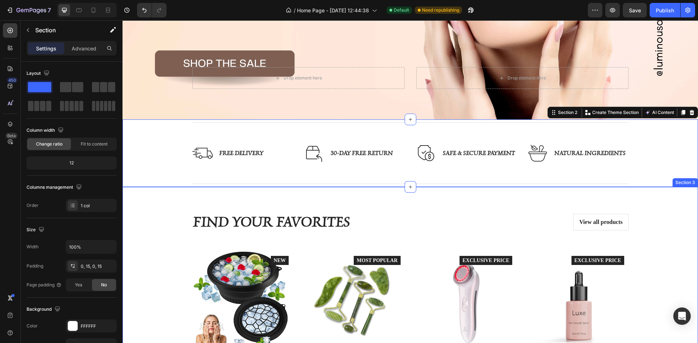
click at [664, 206] on div "find your favorites Heading View all products Button Row Product Images Icon Ic…" at bounding box center [410, 310] width 564 height 210
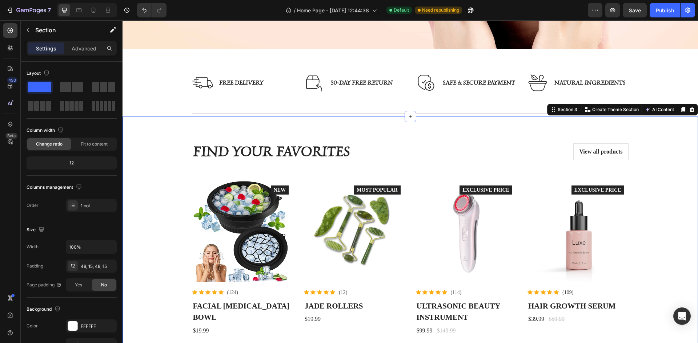
scroll to position [312, 0]
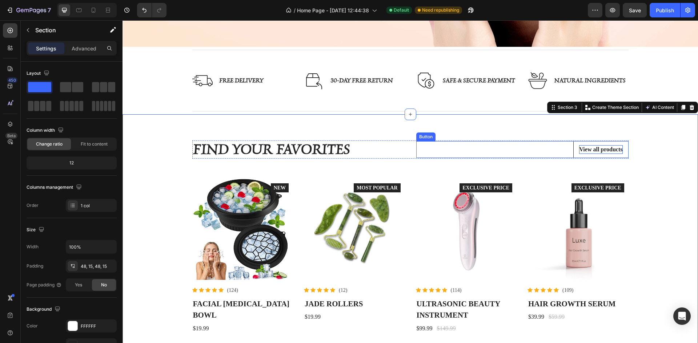
click at [595, 147] on div "View all products" at bounding box center [600, 149] width 43 height 9
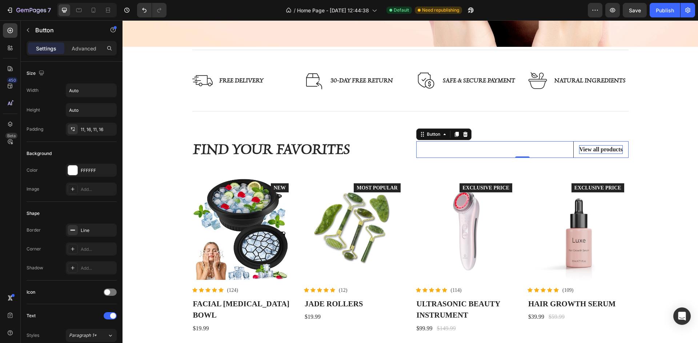
click at [595, 147] on div "View all products" at bounding box center [600, 149] width 43 height 9
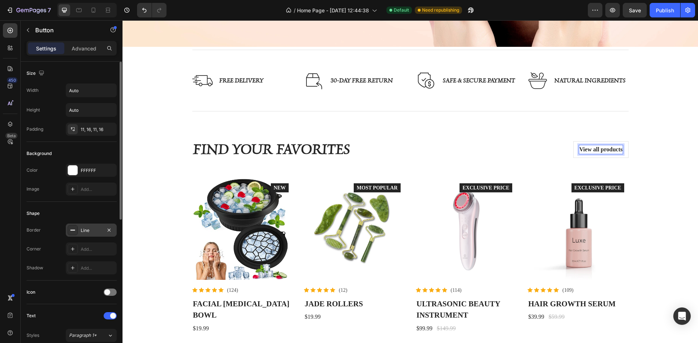
scroll to position [73, 0]
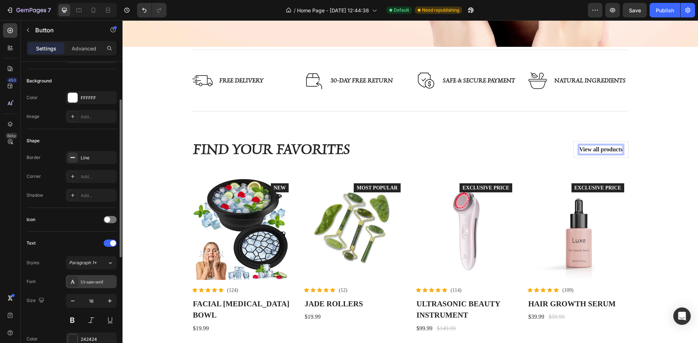
click at [92, 280] on div "Ui-sans-serif" at bounding box center [98, 282] width 34 height 7
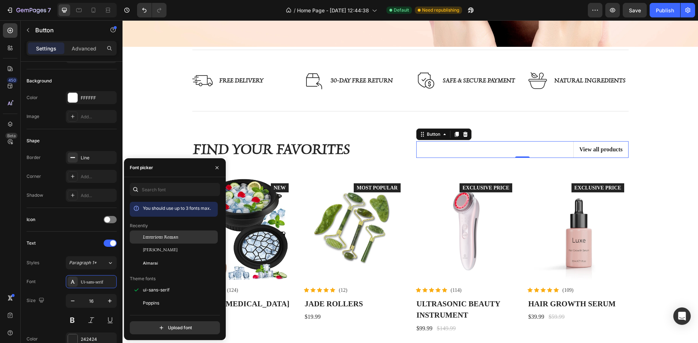
click at [163, 239] on span "Luxurious Roman" at bounding box center [161, 237] width 36 height 7
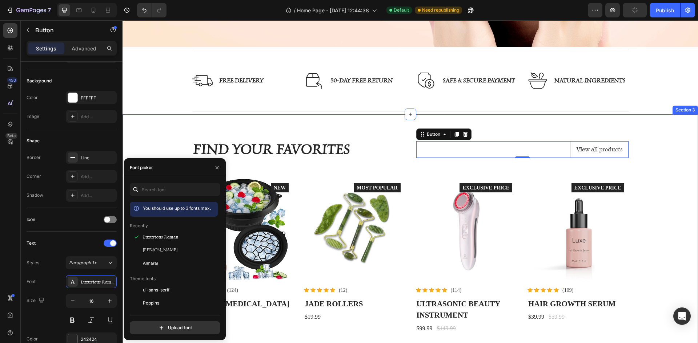
click at [659, 193] on div "find your favorites Heading View all products Button 0 Row Product Images Icon …" at bounding box center [410, 237] width 564 height 210
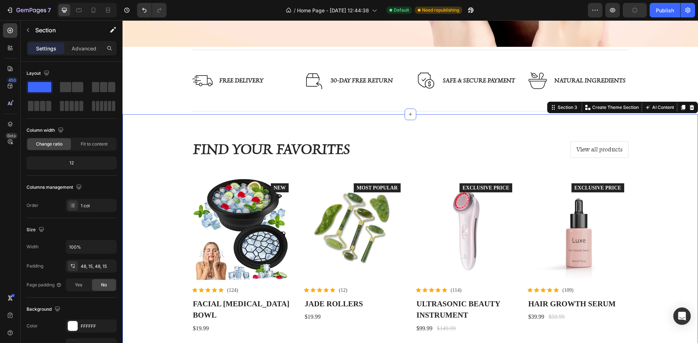
scroll to position [421, 0]
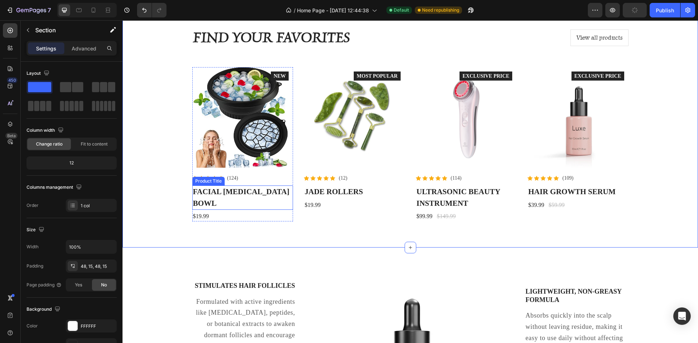
click at [222, 192] on h3 "Facial [MEDICAL_DATA] Bowl" at bounding box center [242, 198] width 101 height 24
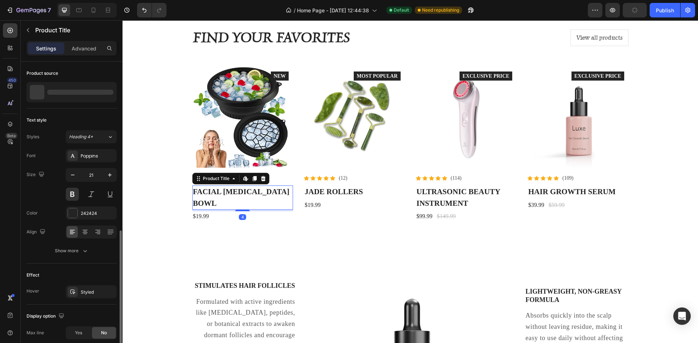
scroll to position [96, 0]
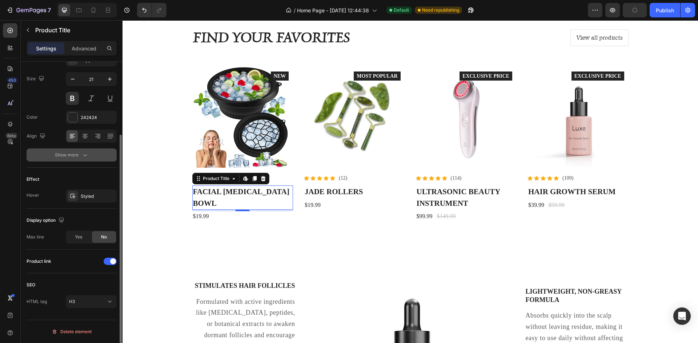
click at [74, 156] on div "Show more" at bounding box center [72, 154] width 34 height 7
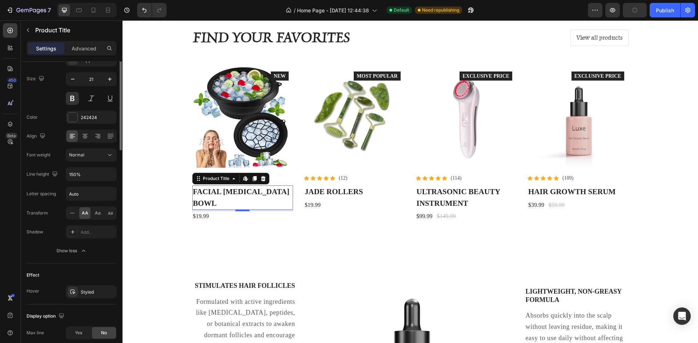
scroll to position [0, 0]
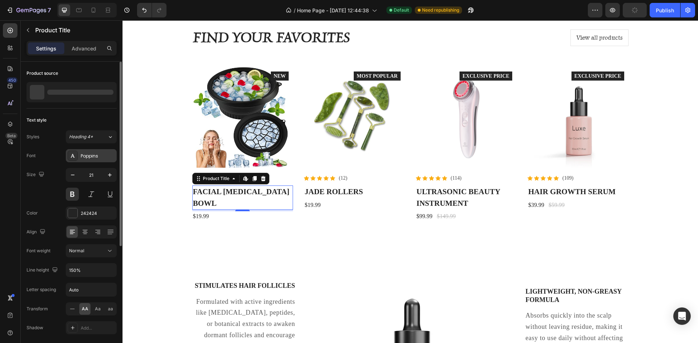
click at [90, 156] on div "Poppins" at bounding box center [98, 156] width 34 height 7
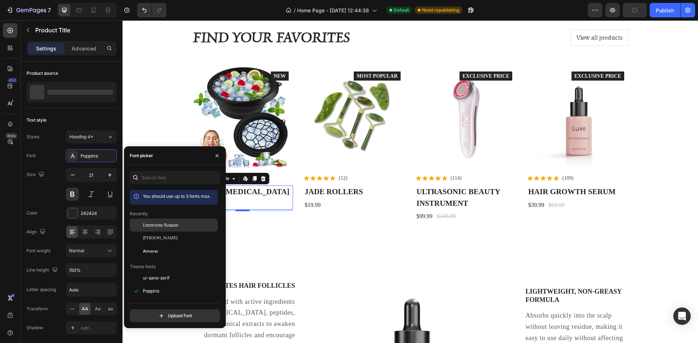
click at [163, 225] on span "Luxurious Roman" at bounding box center [161, 225] width 36 height 7
click at [68, 174] on button "button" at bounding box center [72, 175] width 13 height 13
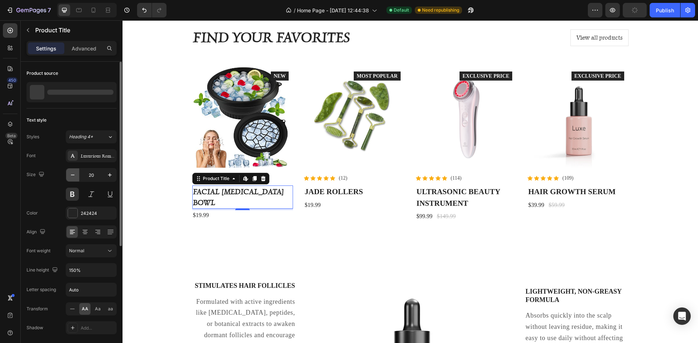
click at [68, 174] on button "button" at bounding box center [72, 175] width 13 height 13
click at [112, 176] on icon "button" at bounding box center [109, 174] width 7 height 7
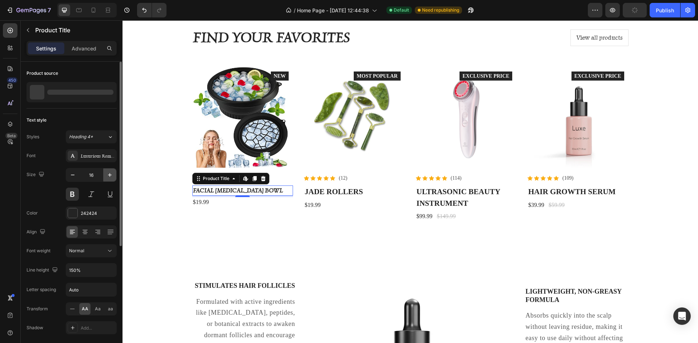
click at [112, 176] on icon "button" at bounding box center [109, 174] width 7 height 7
type input "17"
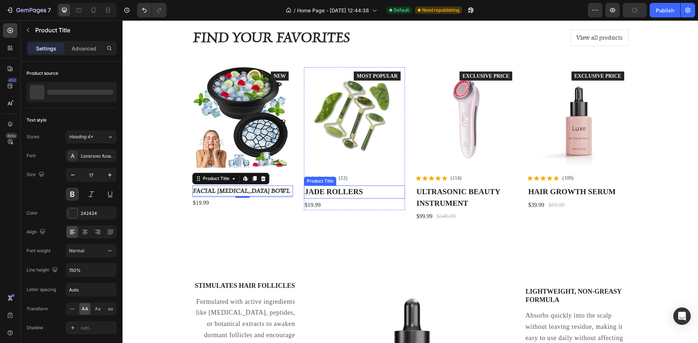
click at [314, 193] on h3 "Jade Rollers" at bounding box center [354, 192] width 101 height 13
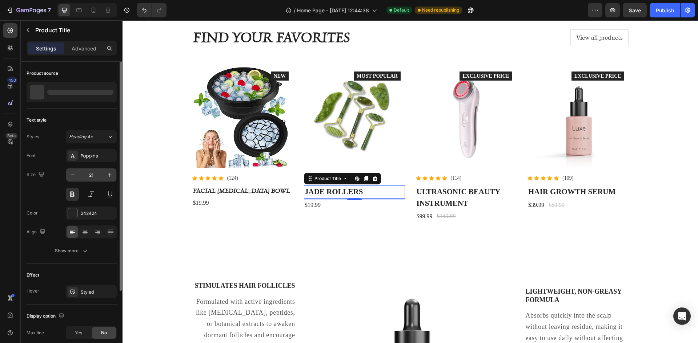
click at [93, 174] on input "21" at bounding box center [91, 175] width 24 height 13
type input "17"
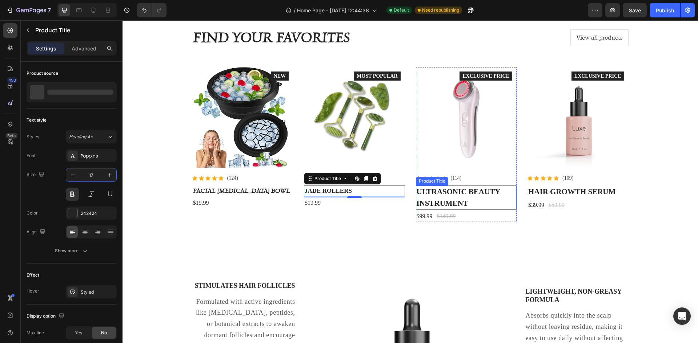
click at [453, 199] on h3 "Ultrasonic Beauty Instrument" at bounding box center [466, 198] width 101 height 24
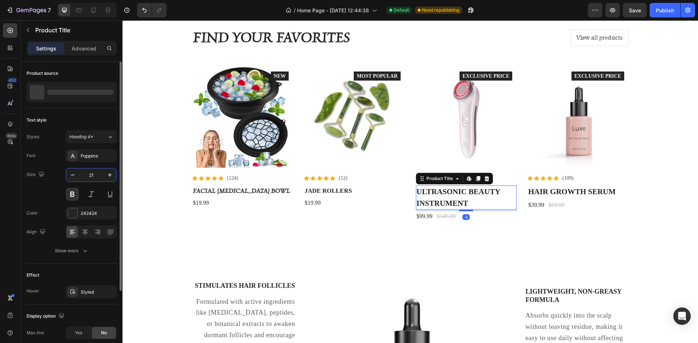
click at [95, 176] on input "21" at bounding box center [91, 175] width 24 height 13
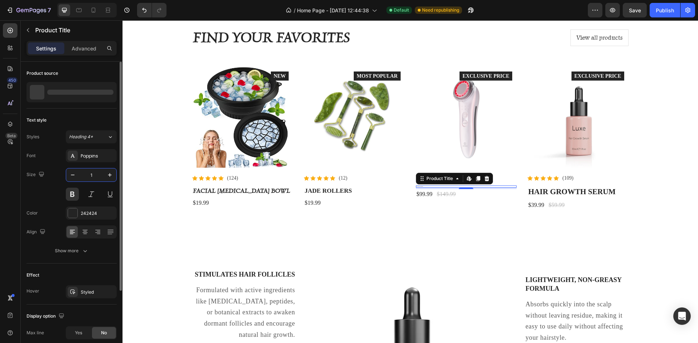
type input "17"
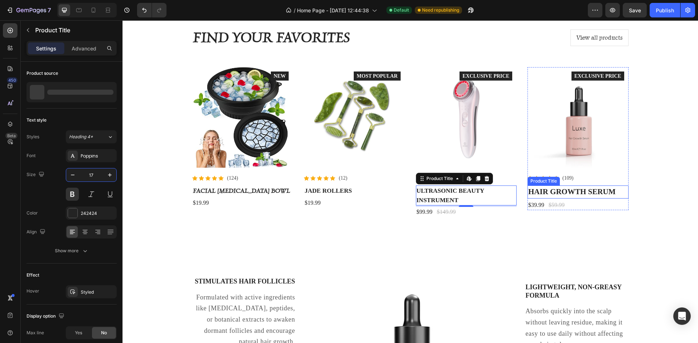
click at [547, 191] on h3 "Hair Growth Serum" at bounding box center [577, 192] width 101 height 13
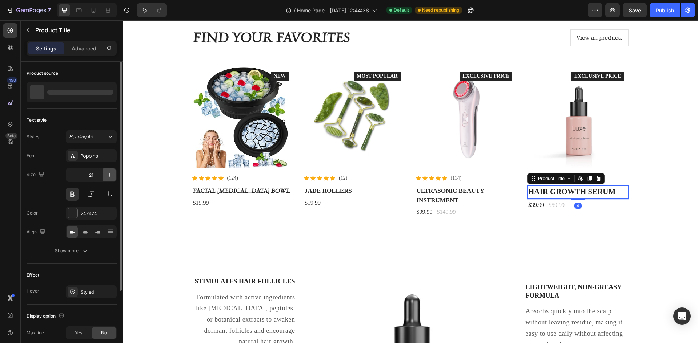
drag, startPoint x: 104, startPoint y: 171, endPoint x: 94, endPoint y: 171, distance: 9.8
click at [104, 171] on button "button" at bounding box center [109, 175] width 13 height 13
click at [96, 171] on input "22" at bounding box center [91, 175] width 24 height 13
type input "17"
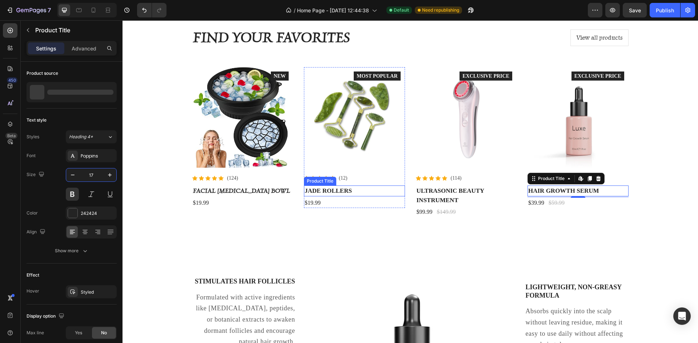
click at [337, 194] on h3 "Jade Rollers" at bounding box center [354, 191] width 101 height 11
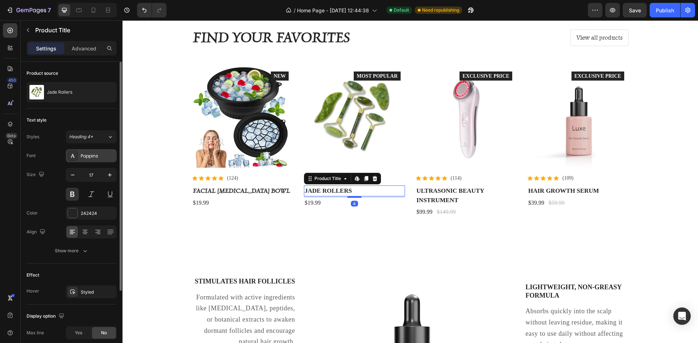
click at [102, 157] on div "Poppins" at bounding box center [98, 156] width 34 height 7
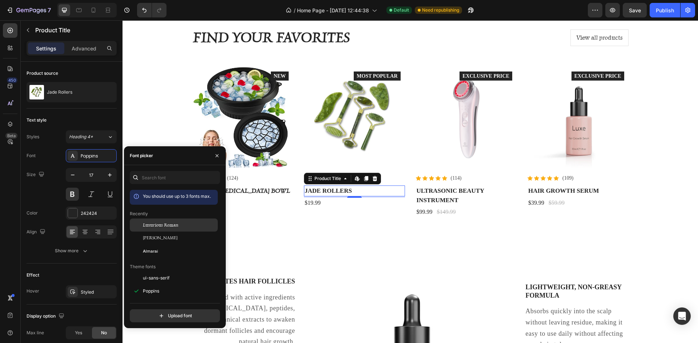
click at [163, 226] on span "Luxurious Roman" at bounding box center [161, 225] width 36 height 7
click at [447, 196] on h3 "Ultrasonic Beauty Instrument" at bounding box center [466, 196] width 101 height 20
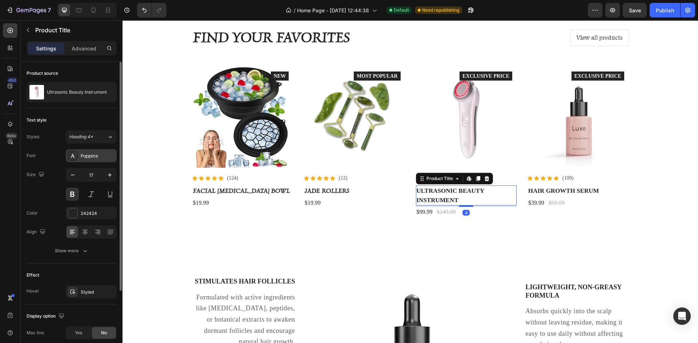
click at [80, 157] on div "Poppins" at bounding box center [91, 155] width 51 height 13
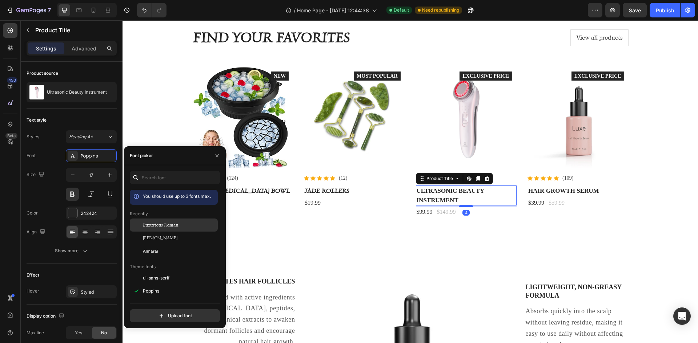
click at [163, 224] on span "Luxurious Roman" at bounding box center [161, 225] width 36 height 7
click at [587, 191] on h3 "Hair Growth Serum" at bounding box center [577, 191] width 101 height 11
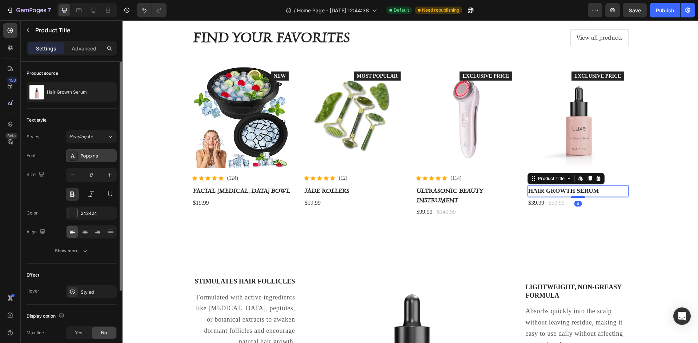
click at [82, 151] on div "Poppins" at bounding box center [91, 155] width 51 height 13
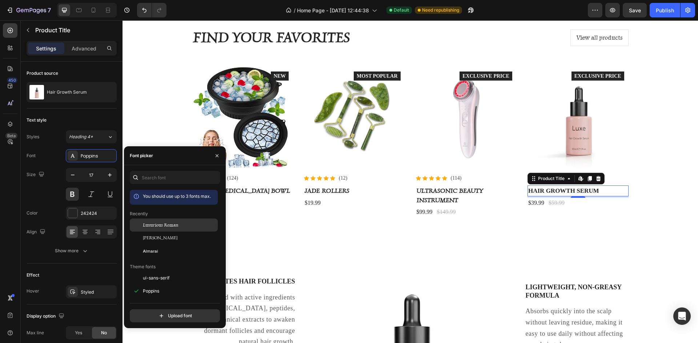
click at [159, 223] on span "Luxurious Roman" at bounding box center [161, 225] width 36 height 7
click at [667, 194] on div "find your favorites Heading View all products Button Row Product Images Icon Ic…" at bounding box center [410, 123] width 564 height 206
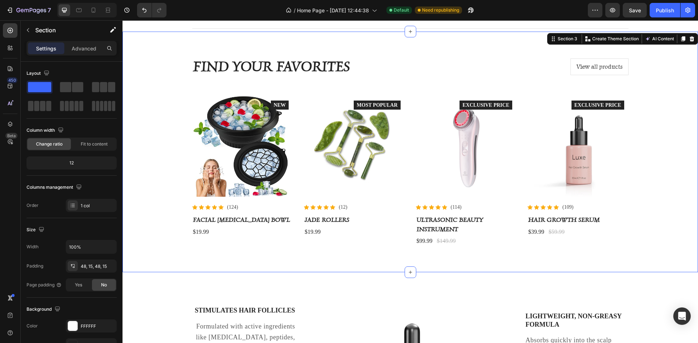
scroll to position [384, 0]
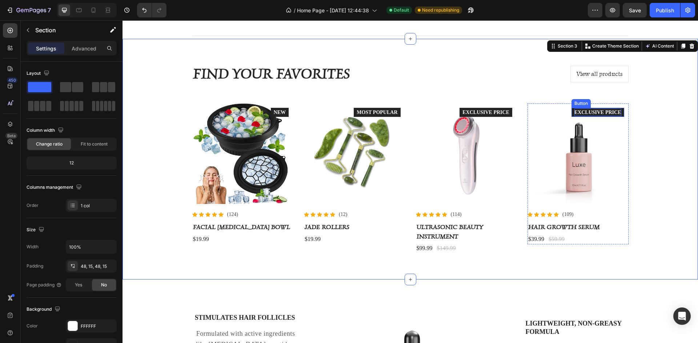
click at [609, 112] on div "EXCLUSIVE PRICE" at bounding box center [597, 113] width 47 height 8
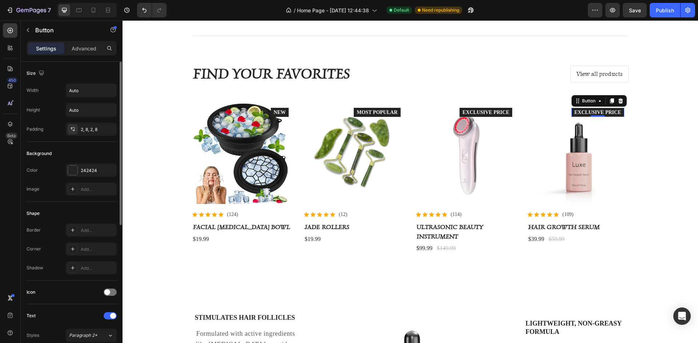
scroll to position [73, 0]
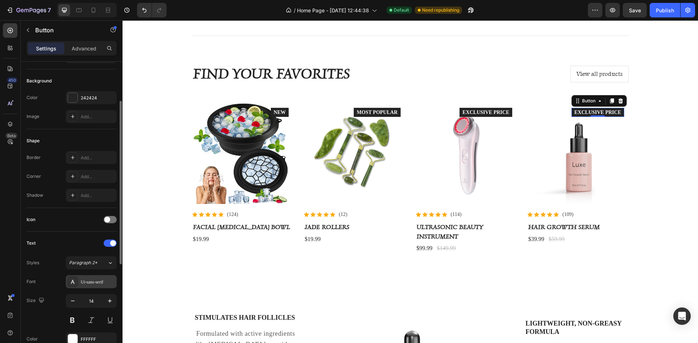
click at [92, 281] on div "Ui-sans-serif" at bounding box center [98, 282] width 34 height 7
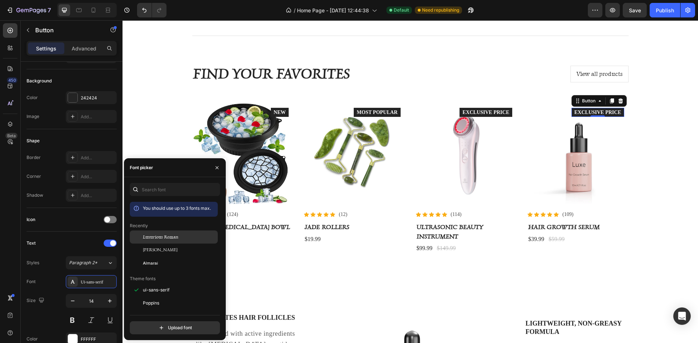
click at [145, 239] on span "Luxurious Roman" at bounding box center [161, 237] width 36 height 7
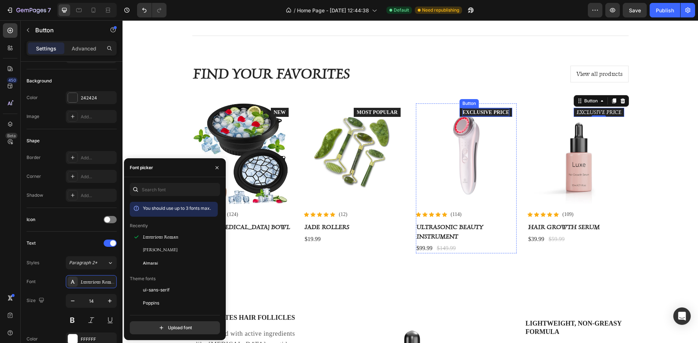
click at [472, 109] on div "EXCLUSIVE PRICE" at bounding box center [485, 113] width 47 height 8
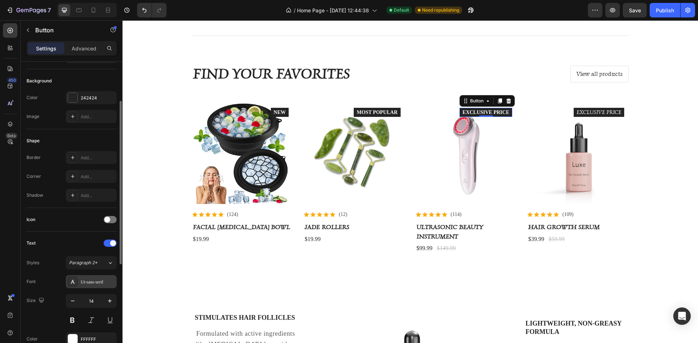
click at [90, 282] on div "Ui-sans-serif" at bounding box center [98, 282] width 34 height 7
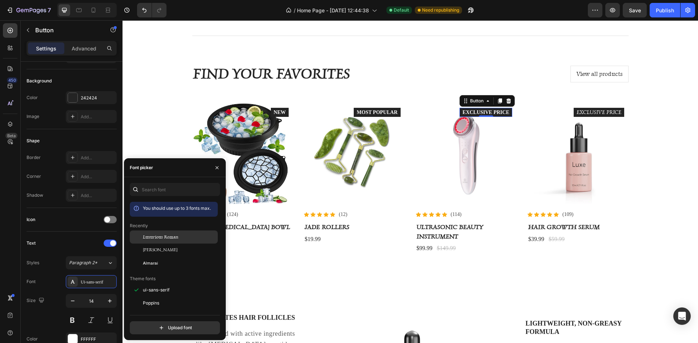
click at [154, 240] on span "Luxurious Roman" at bounding box center [161, 237] width 36 height 7
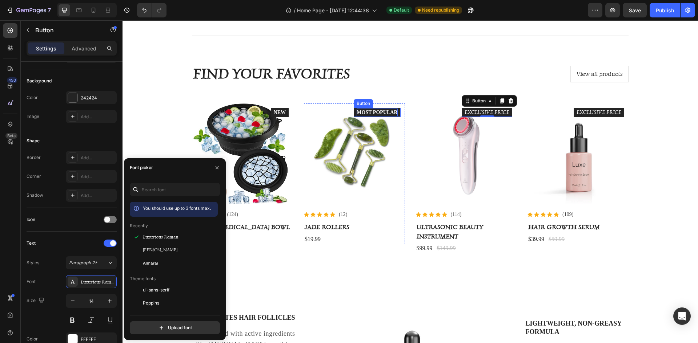
click at [378, 109] on div "MOST POPULAR" at bounding box center [376, 113] width 41 height 8
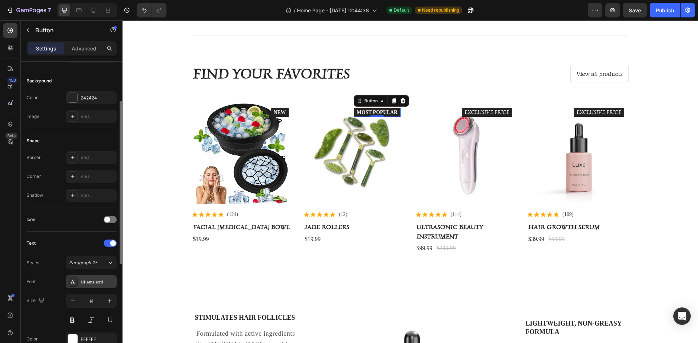
click at [93, 282] on div "Ui-sans-serif" at bounding box center [98, 282] width 34 height 7
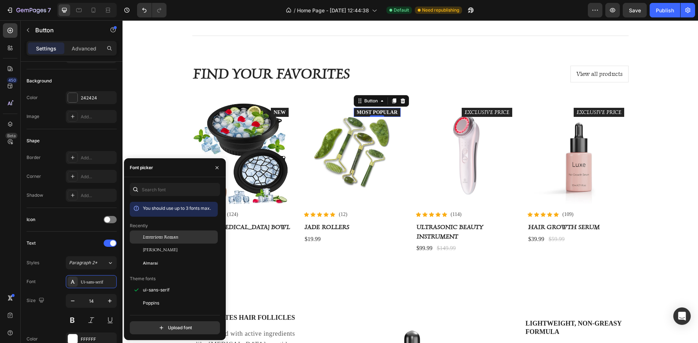
click at [159, 238] on span "Luxurious Roman" at bounding box center [161, 237] width 36 height 7
click at [274, 110] on div "NEW" at bounding box center [280, 113] width 12 height 8
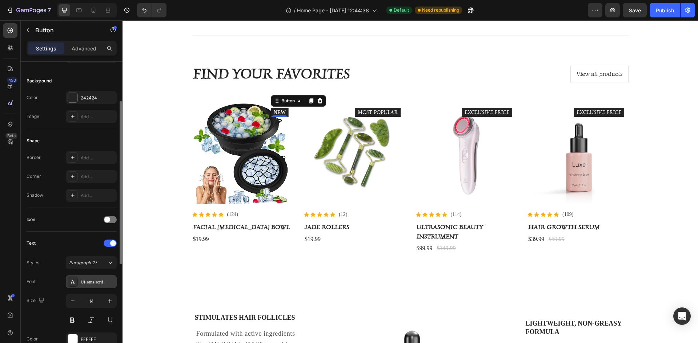
click at [93, 278] on div "Ui-sans-serif" at bounding box center [91, 281] width 51 height 13
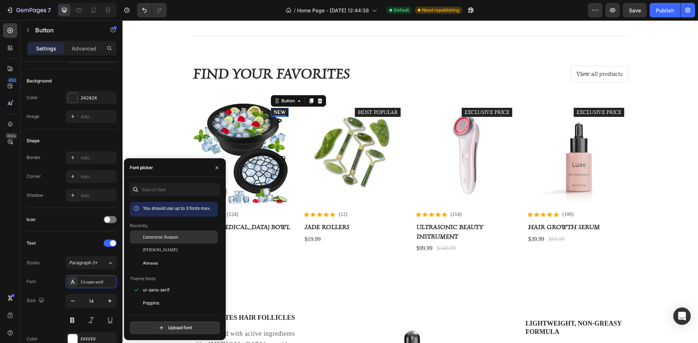
click at [151, 284] on div "Luxurious Roman" at bounding box center [174, 290] width 88 height 13
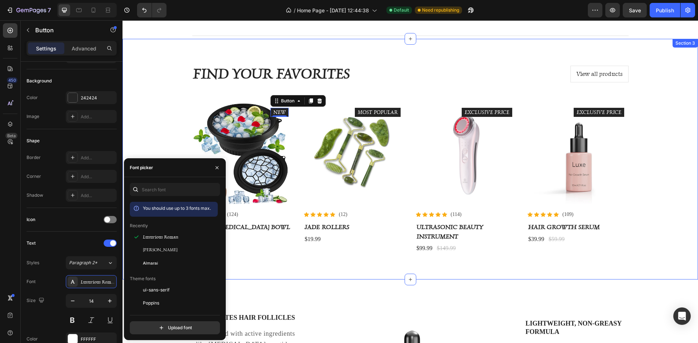
click at [647, 193] on div "find your favorites Heading View all products Button Row Product Images Icon Ic…" at bounding box center [410, 159] width 564 height 206
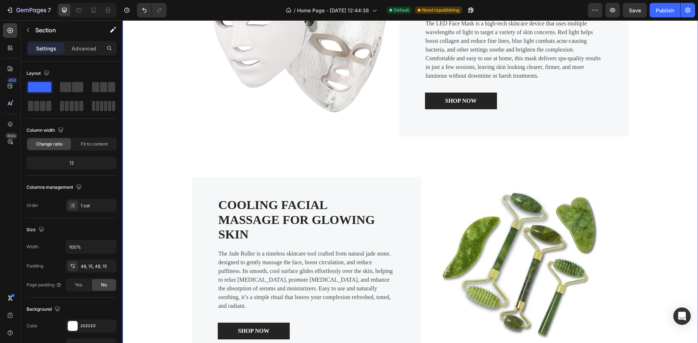
scroll to position [1141, 0]
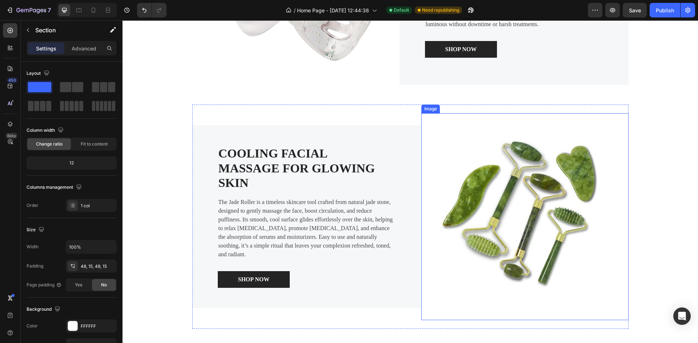
click at [545, 208] on img at bounding box center [524, 216] width 207 height 207
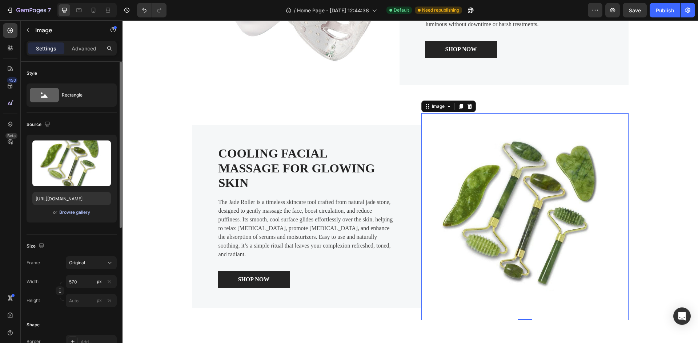
click at [85, 212] on div "Browse gallery" at bounding box center [74, 212] width 31 height 7
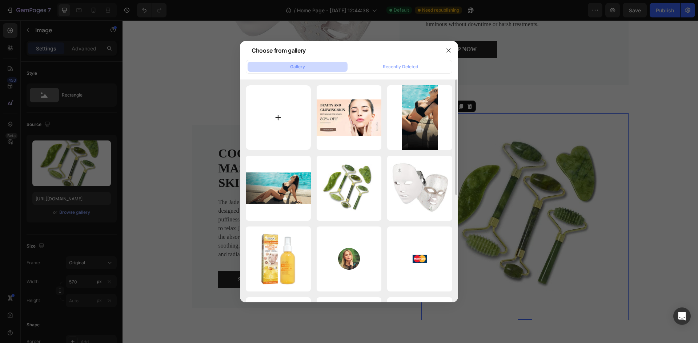
click at [277, 124] on input "file" at bounding box center [278, 117] width 65 height 65
type input "C:\fakepath\Beige Elegant [MEDICAL_DATA] Instagram Post.webp"
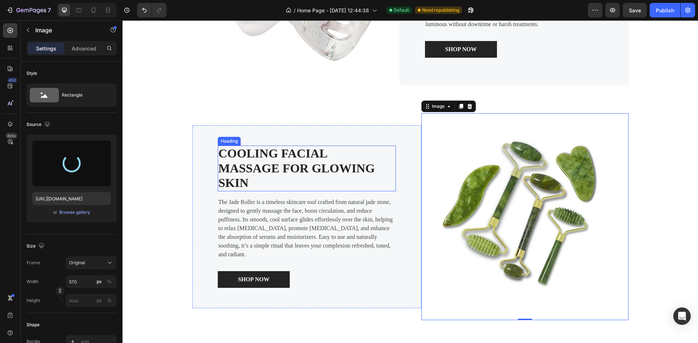
type input "[URL][DOMAIN_NAME]"
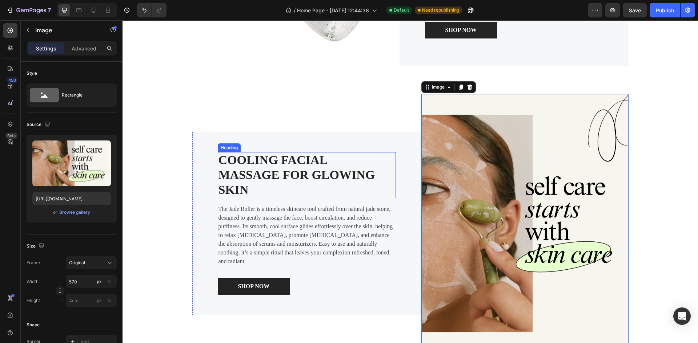
scroll to position [1177, 0]
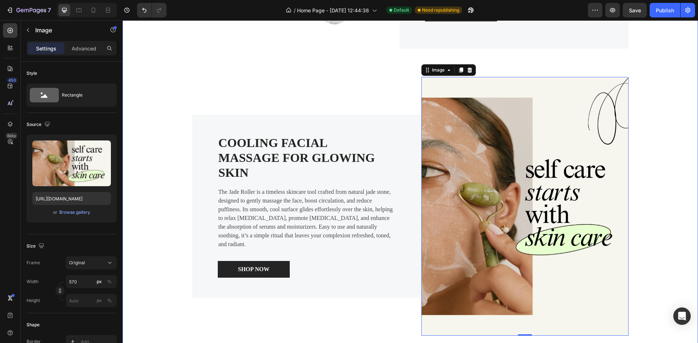
click at [654, 93] on div "Image Advanced [MEDICAL_DATA] for Radiant Skin Heading The LED Face Mask is a h…" at bounding box center [410, 91] width 564 height 507
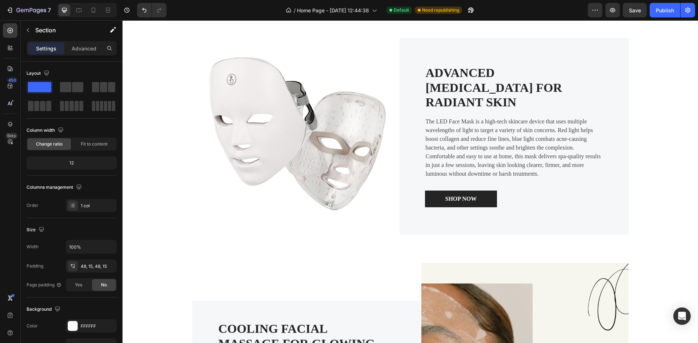
scroll to position [1134, 0]
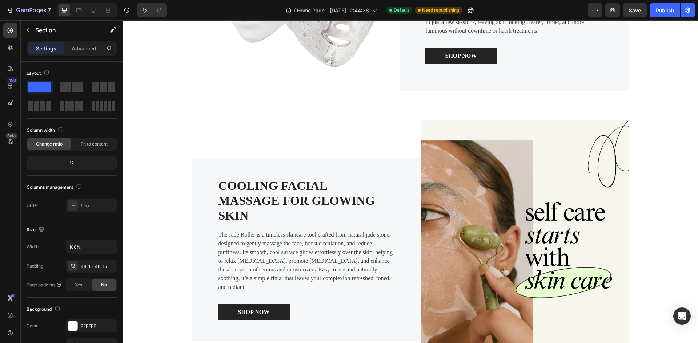
click at [647, 106] on div "Image Advanced [MEDICAL_DATA] for Radiant Skin Heading The LED Face Mask is a h…" at bounding box center [410, 134] width 564 height 507
click at [646, 116] on div "Image Advanced [MEDICAL_DATA] for Radiant Skin Heading The LED Face Mask is a h…" at bounding box center [410, 134] width 564 height 507
click at [26, 28] on icon "button" at bounding box center [28, 30] width 6 height 6
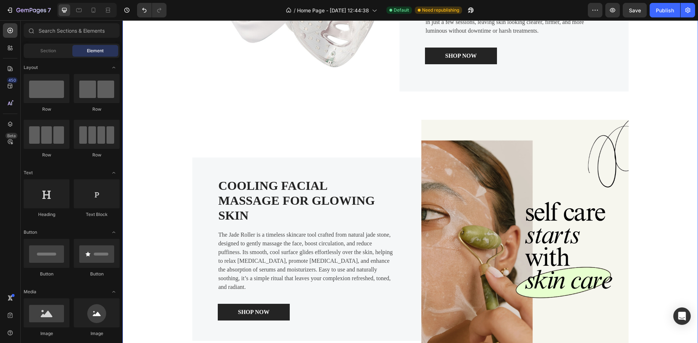
click at [168, 110] on div "Image Advanced [MEDICAL_DATA] for Radiant Skin Heading The LED Face Mask is a h…" at bounding box center [410, 134] width 564 height 507
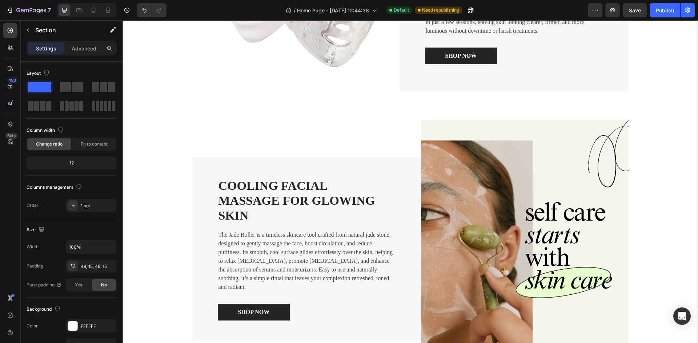
click at [168, 110] on div "Image Advanced [MEDICAL_DATA] for Radiant Skin Heading The LED Face Mask is a h…" at bounding box center [410, 134] width 564 height 507
click at [75, 327] on div at bounding box center [72, 326] width 9 height 9
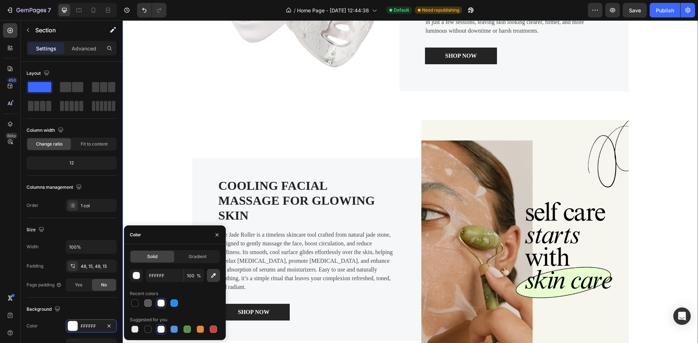
click at [211, 275] on icon "button" at bounding box center [213, 275] width 7 height 7
type input "F6F5EE"
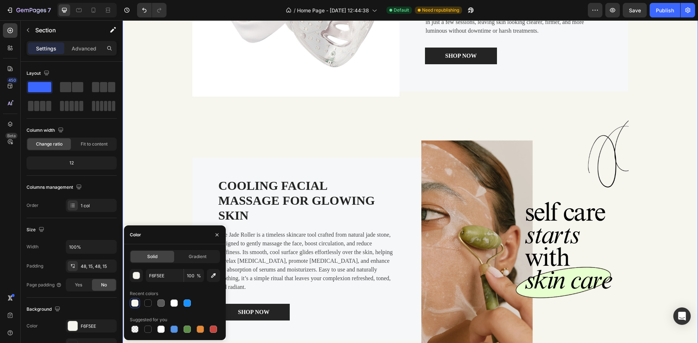
click at [670, 103] on div "Image Advanced [MEDICAL_DATA] for Radiant Skin Heading The LED Face Mask is a h…" at bounding box center [410, 134] width 564 height 507
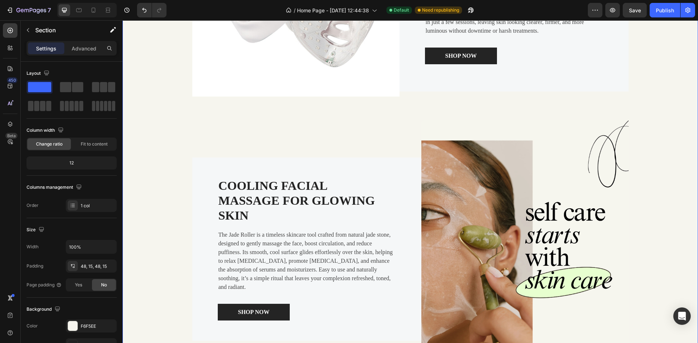
click at [670, 103] on div "Image Advanced [MEDICAL_DATA] for Radiant Skin Heading The LED Face Mask is a h…" at bounding box center [410, 134] width 564 height 507
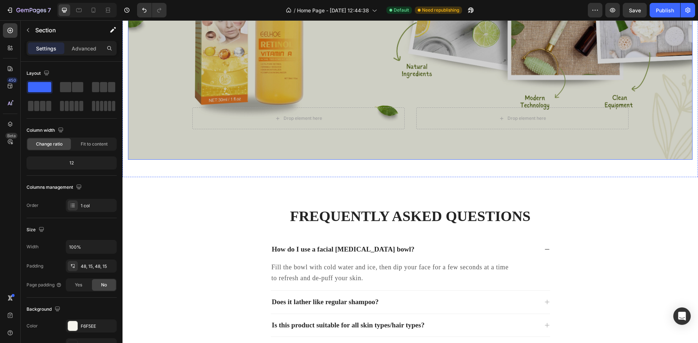
scroll to position [1570, 0]
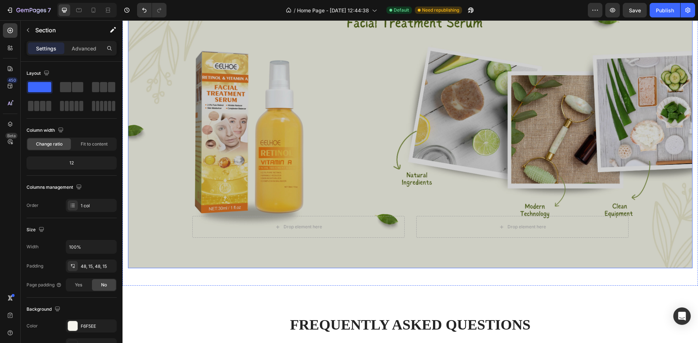
click at [308, 147] on div "Overlay" at bounding box center [410, 128] width 564 height 282
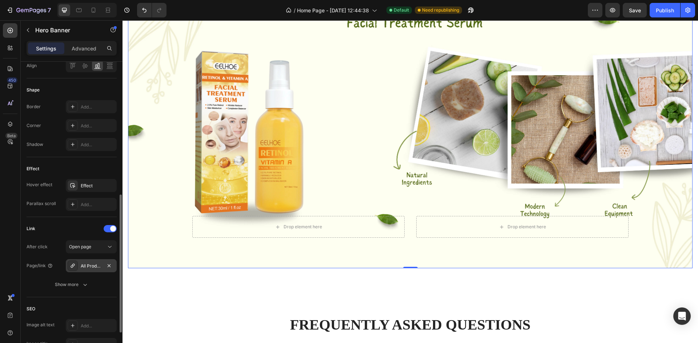
scroll to position [359, 0]
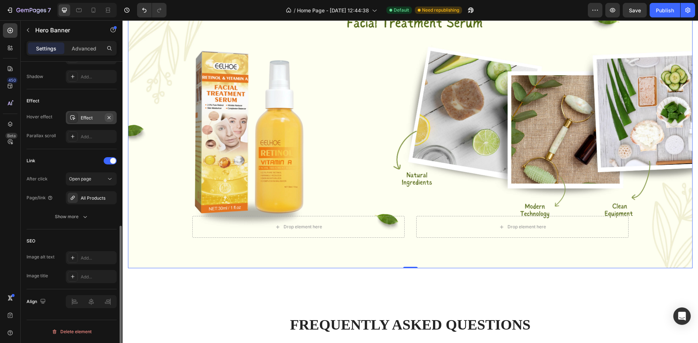
click at [107, 117] on icon "button" at bounding box center [109, 118] width 6 height 6
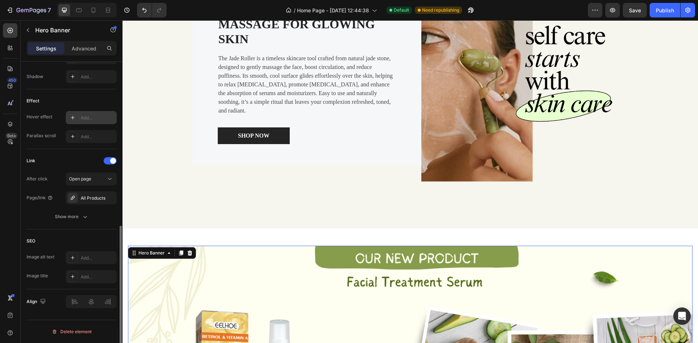
scroll to position [1243, 0]
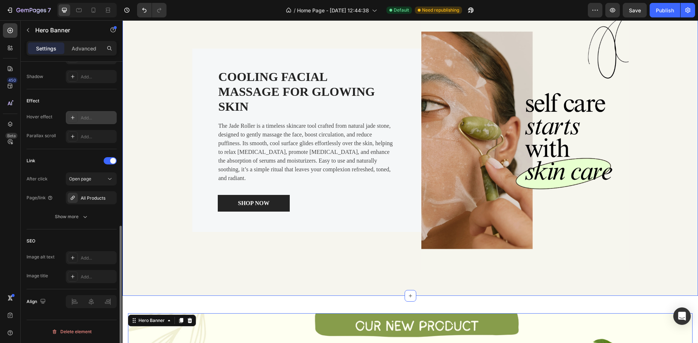
click at [149, 244] on div "Image Advanced [MEDICAL_DATA] for Radiant Skin Heading The LED Face Mask is a h…" at bounding box center [410, 25] width 564 height 507
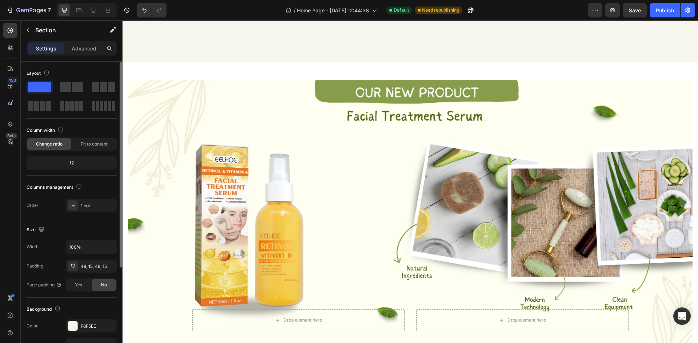
scroll to position [1011, 0]
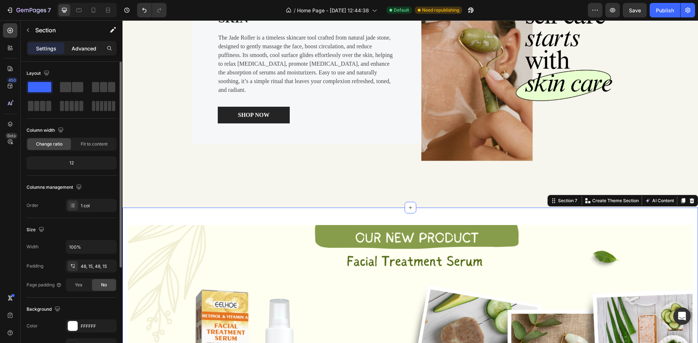
click at [88, 49] on p "Advanced" at bounding box center [84, 49] width 25 height 8
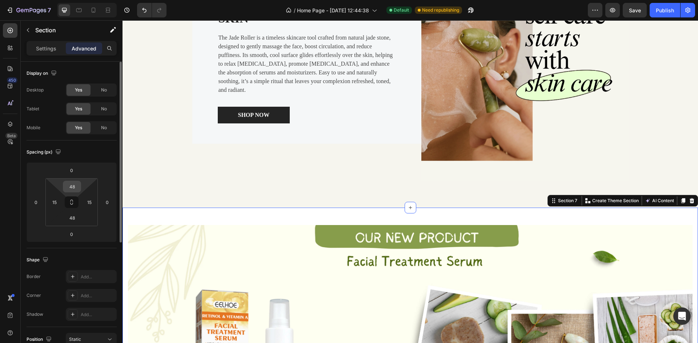
click at [76, 185] on input "48" at bounding box center [72, 186] width 15 height 11
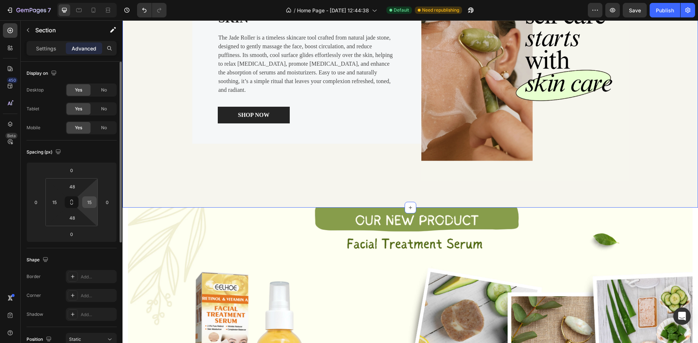
click at [92, 201] on input "15" at bounding box center [89, 202] width 11 height 11
type input "0"
click at [57, 203] on input "15" at bounding box center [54, 202] width 11 height 11
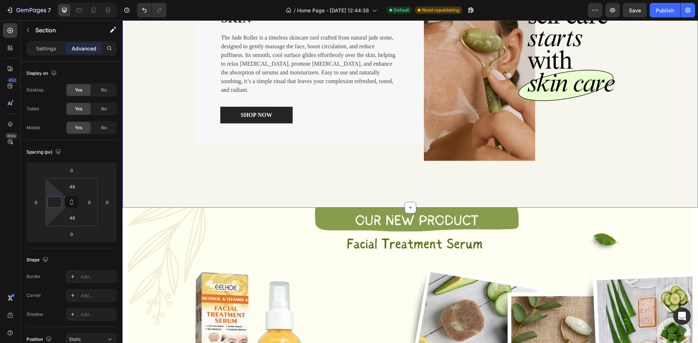
type input "0"
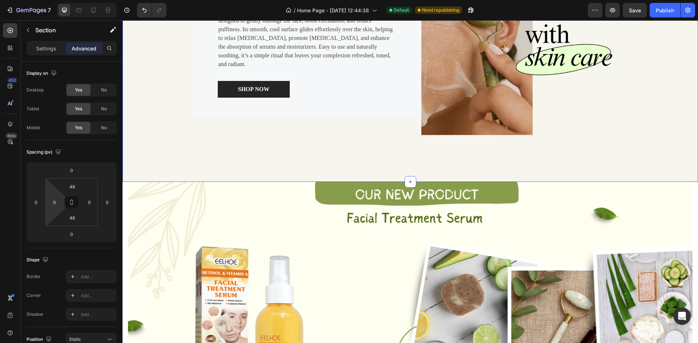
scroll to position [1120, 0]
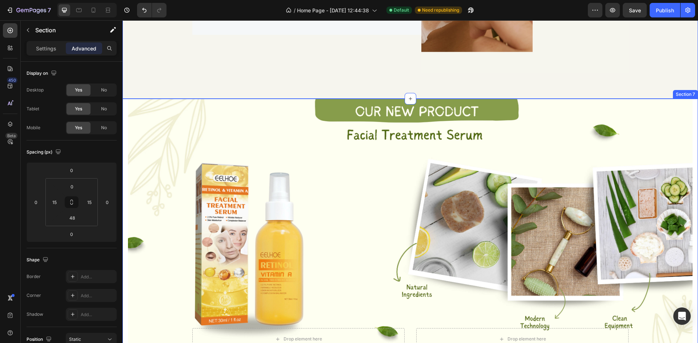
click at [122, 122] on div "Drop element here Drop element here Hero Banner Section 7" at bounding box center [409, 249] width 575 height 300
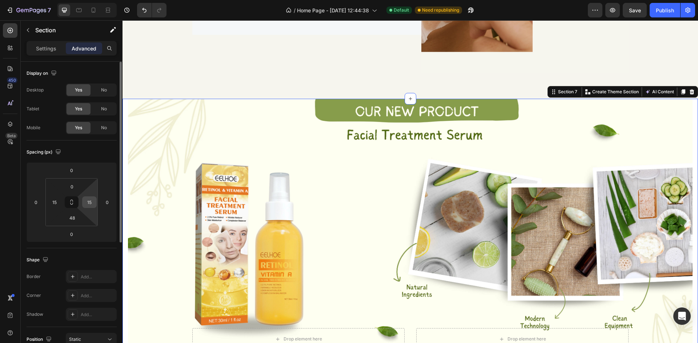
click at [92, 206] on input "15" at bounding box center [89, 202] width 11 height 11
type input "0"
click at [58, 199] on input "15" at bounding box center [54, 202] width 11 height 11
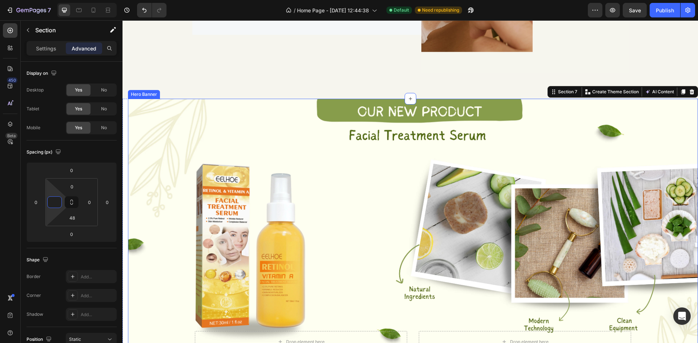
click at [159, 128] on div "Overlay" at bounding box center [413, 241] width 570 height 285
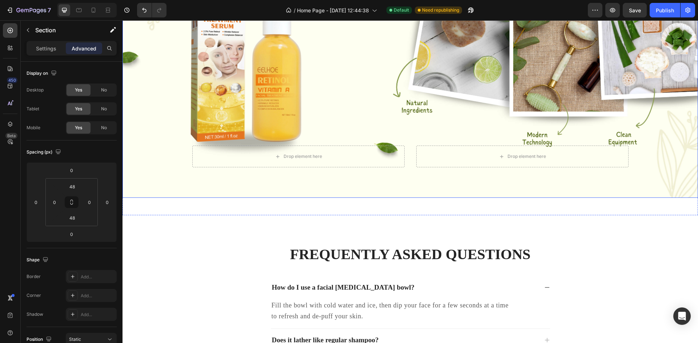
scroll to position [1374, 0]
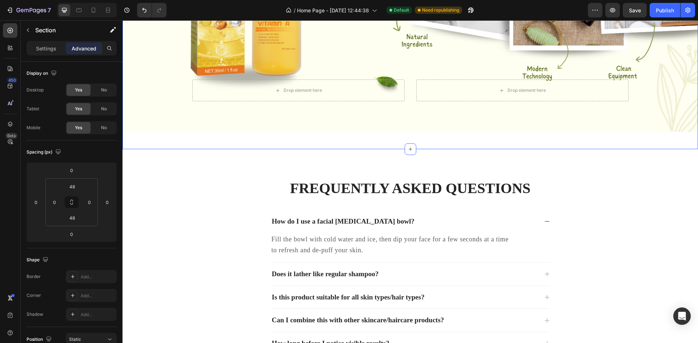
click at [76, 219] on input "48" at bounding box center [72, 218] width 15 height 11
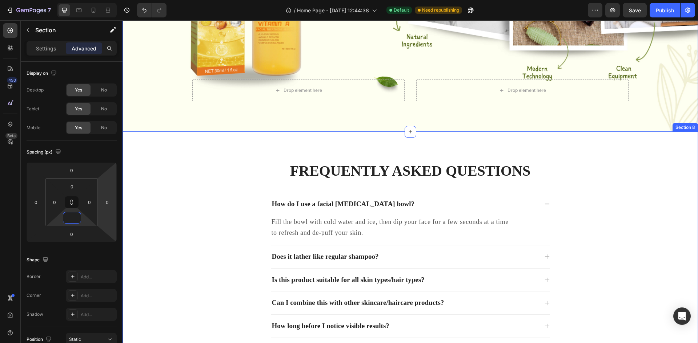
click at [223, 170] on div "Frequently Asked Questions Heading How do I use a facial [MEDICAL_DATA] bowl? F…" at bounding box center [410, 255] width 564 height 189
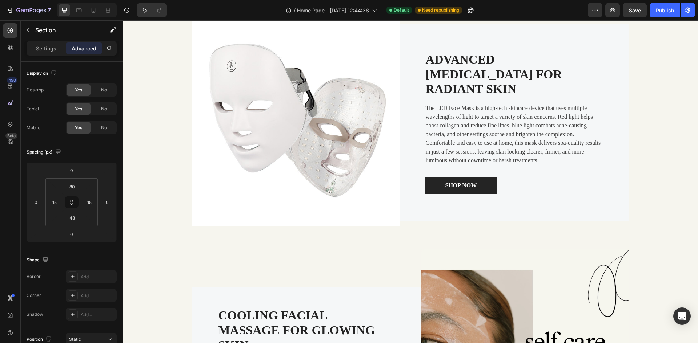
scroll to position [793, 0]
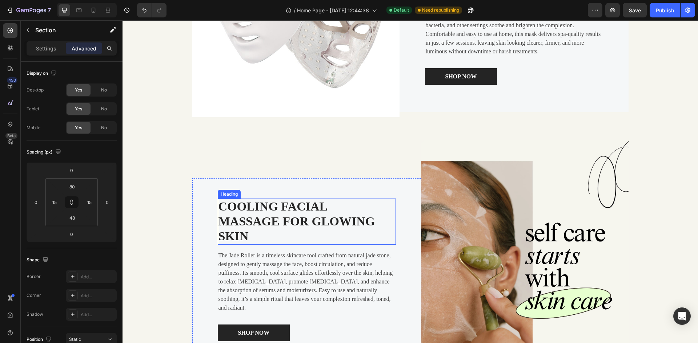
click at [276, 215] on h2 "Cooling Facial Massage for Glowing Skin" at bounding box center [298, 222] width 161 height 46
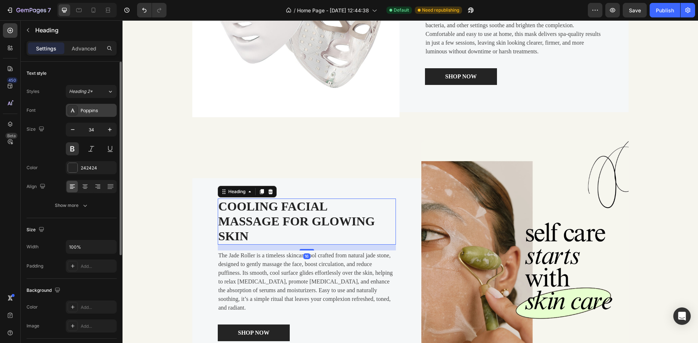
click at [80, 114] on div "Poppins" at bounding box center [91, 110] width 51 height 13
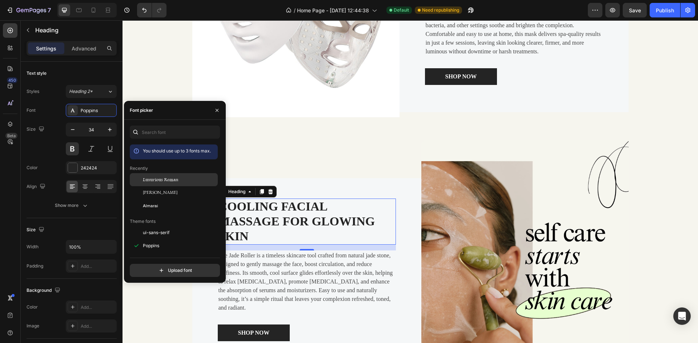
click at [175, 177] on span "Luxurious Roman" at bounding box center [161, 180] width 36 height 7
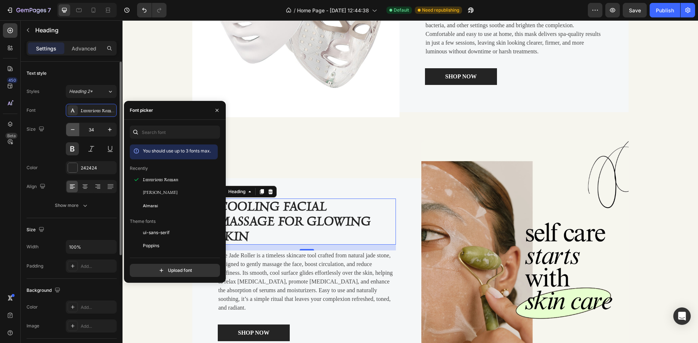
click at [72, 125] on button "button" at bounding box center [72, 129] width 13 height 13
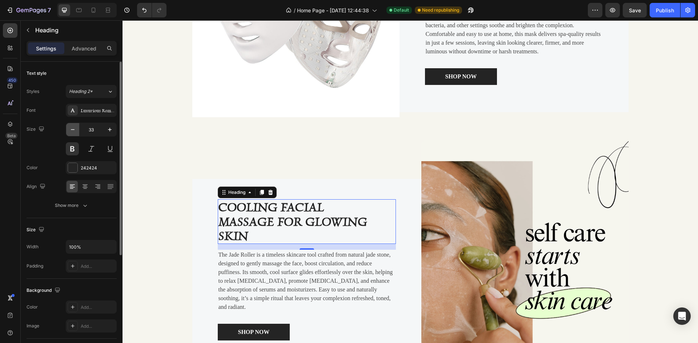
click at [72, 125] on button "button" at bounding box center [72, 129] width 13 height 13
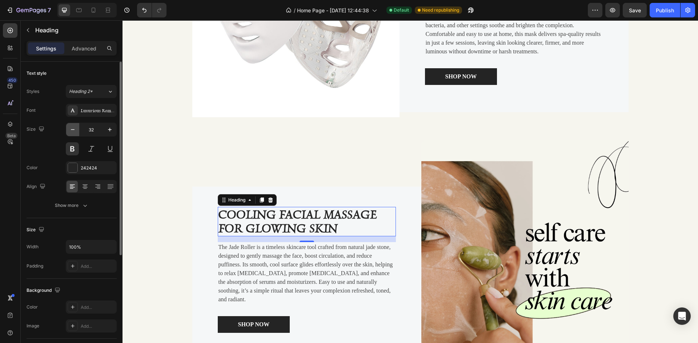
click at [72, 125] on button "button" at bounding box center [72, 129] width 13 height 13
type input "30"
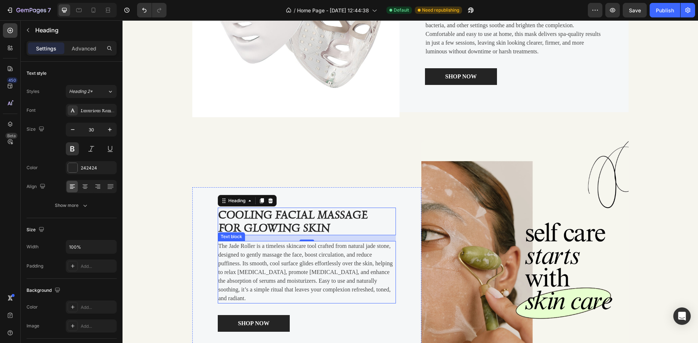
click at [266, 278] on p "The Jade Roller is a timeless skincare tool crafted from natural jade stone, de…" at bounding box center [306, 272] width 177 height 61
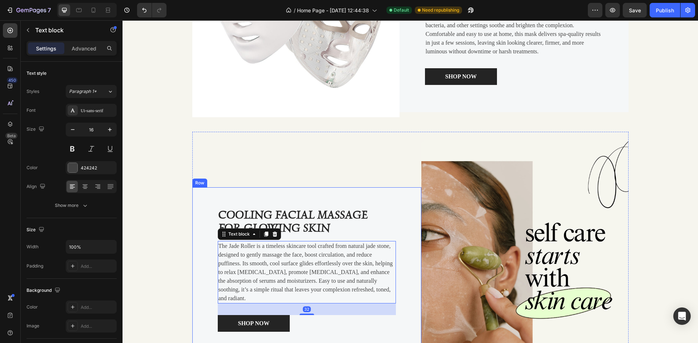
click at [259, 195] on div "Cooling Facial Massage for Glowing Skin Heading The Jade Roller is a timeless s…" at bounding box center [306, 269] width 229 height 165
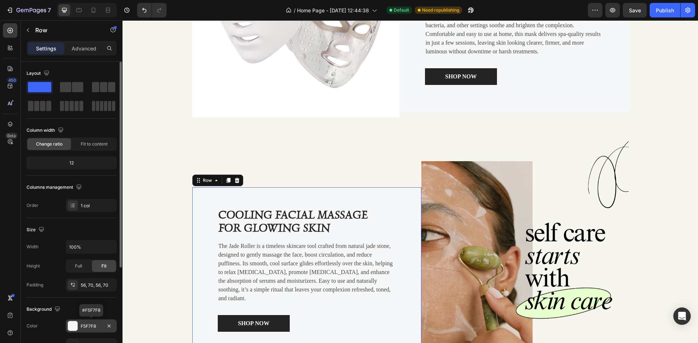
click at [73, 325] on div at bounding box center [72, 326] width 9 height 9
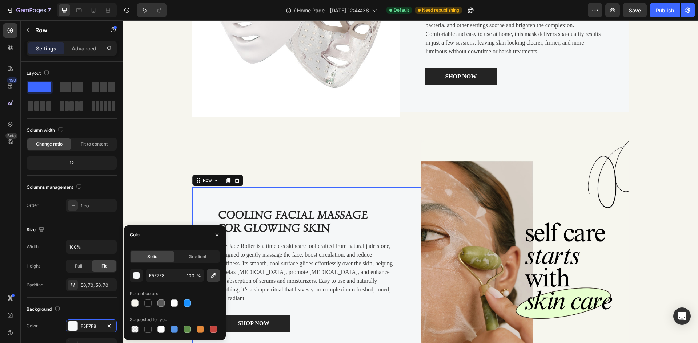
click at [215, 276] on icon "button" at bounding box center [213, 275] width 7 height 7
type input "D7CFC6"
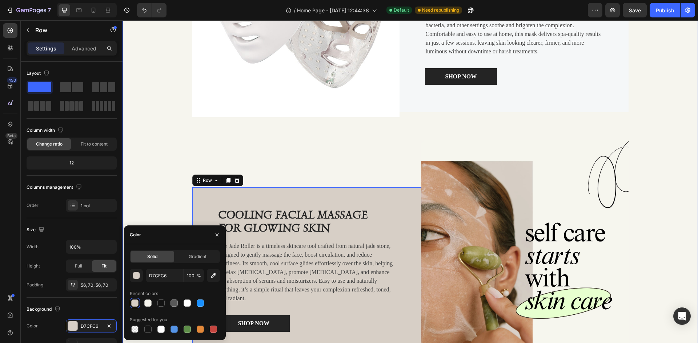
click at [151, 167] on div "Image Advanced [MEDICAL_DATA] for Radiant Skin Heading The LED Face Mask is a h…" at bounding box center [409, 155] width 575 height 507
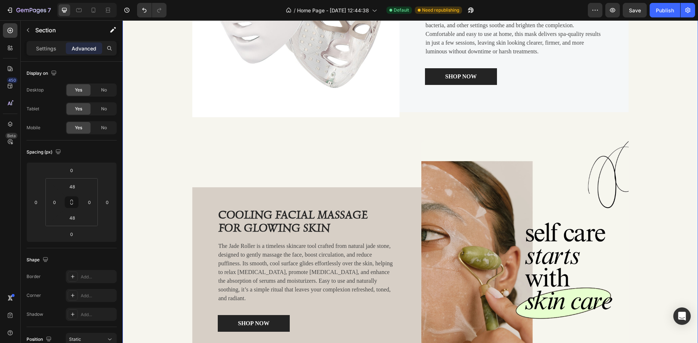
click at [655, 136] on div "Image Advanced [MEDICAL_DATA] for Radiant Skin Heading The LED Face Mask is a h…" at bounding box center [409, 155] width 575 height 507
click at [666, 147] on div "Image Advanced [MEDICAL_DATA] for Radiant Skin Heading The LED Face Mask is a h…" at bounding box center [409, 155] width 575 height 507
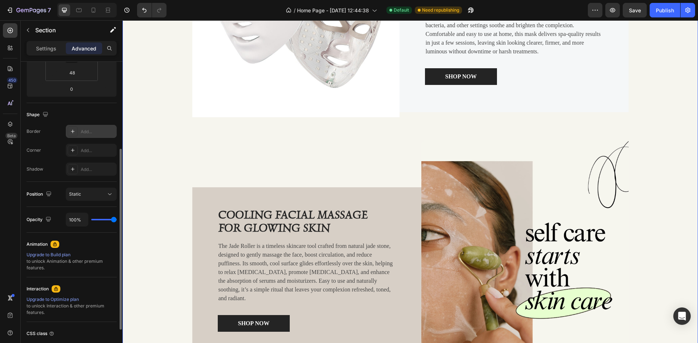
scroll to position [0, 0]
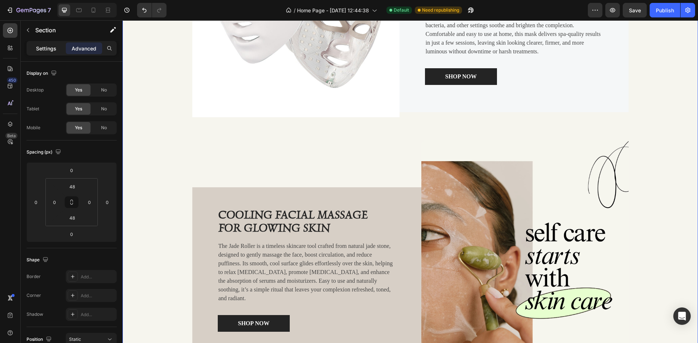
click at [54, 47] on p "Settings" at bounding box center [46, 49] width 20 height 8
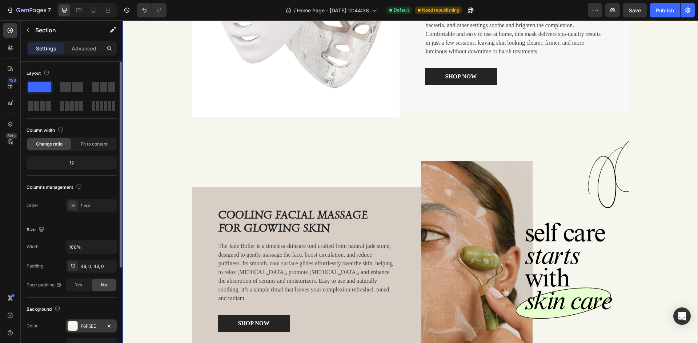
click at [74, 329] on div at bounding box center [72, 326] width 9 height 9
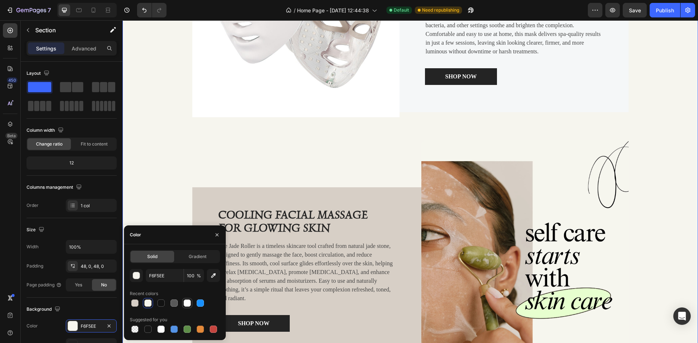
click at [187, 304] on div at bounding box center [186, 303] width 7 height 7
type input "FFFFFF"
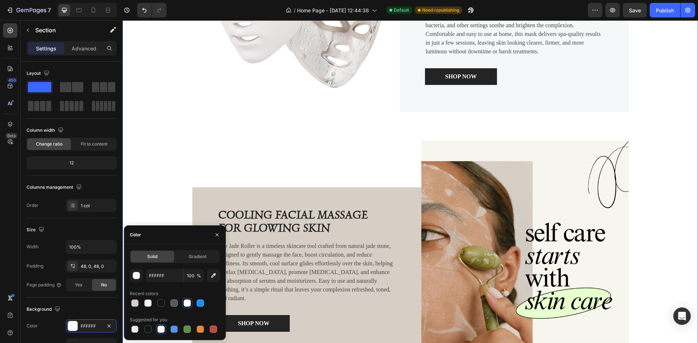
click at [666, 186] on div "Image Advanced [MEDICAL_DATA] for Radiant Skin Heading The LED Face Mask is a h…" at bounding box center [409, 155] width 575 height 507
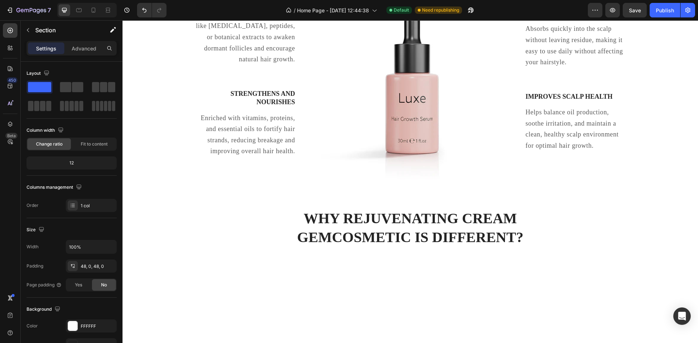
scroll to position [284, 0]
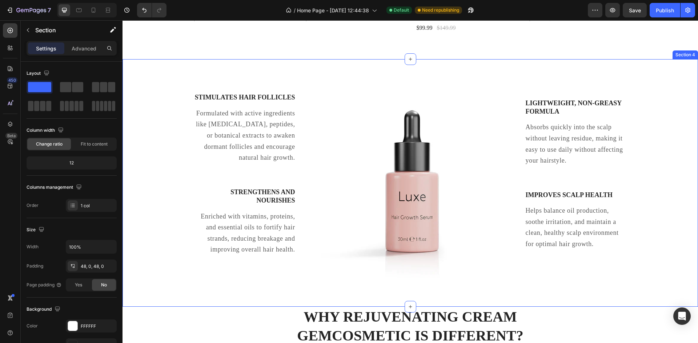
click at [652, 104] on div "Stimulates Hair Follicles Text block Formulated with active ingredients like [M…" at bounding box center [409, 183] width 575 height 225
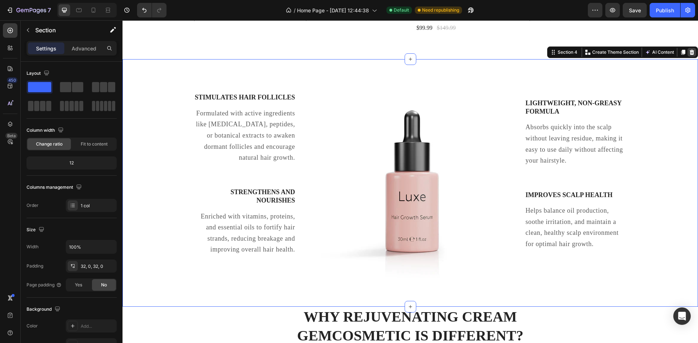
click at [687, 49] on div at bounding box center [691, 52] width 9 height 9
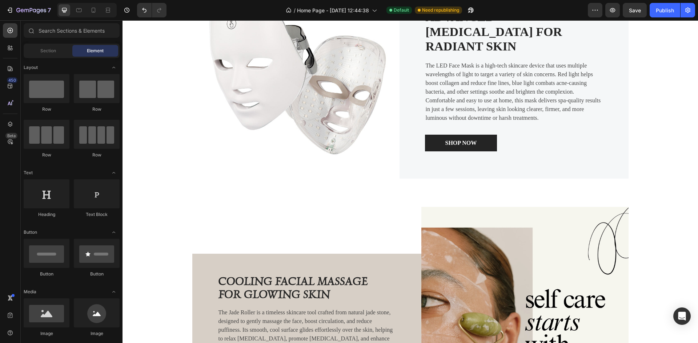
scroll to position [908, 0]
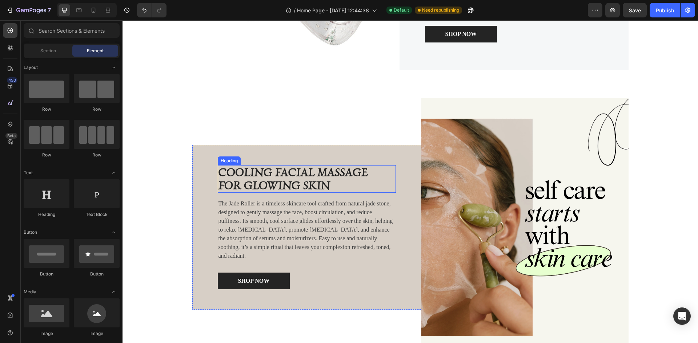
click at [301, 171] on h2 "Cooling Facial Massage for Glowing Skin" at bounding box center [298, 179] width 161 height 28
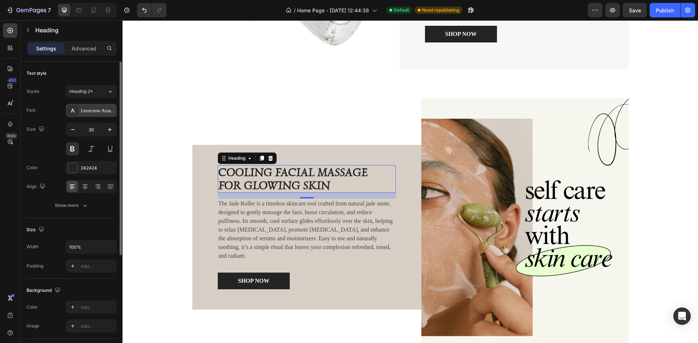
click at [73, 111] on icon at bounding box center [73, 111] width 4 height 4
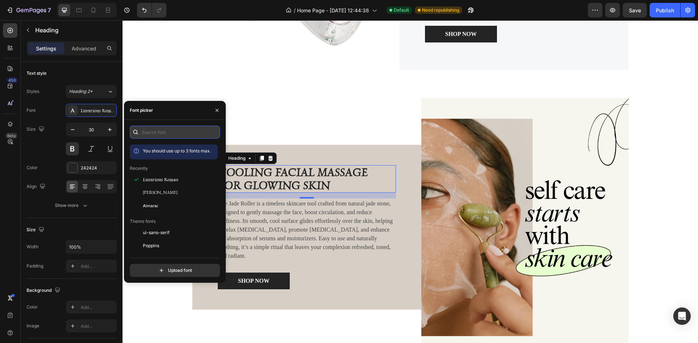
click at [173, 129] on input "text" at bounding box center [175, 132] width 90 height 13
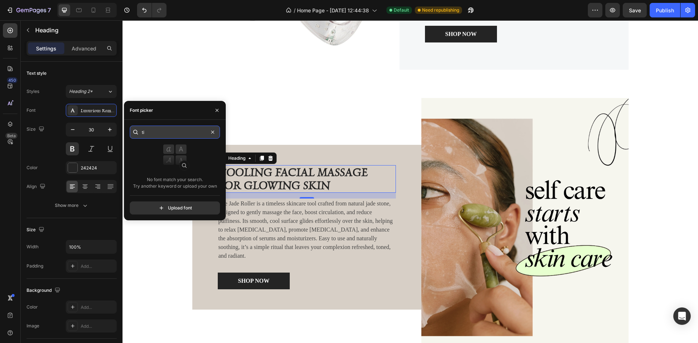
type input "t"
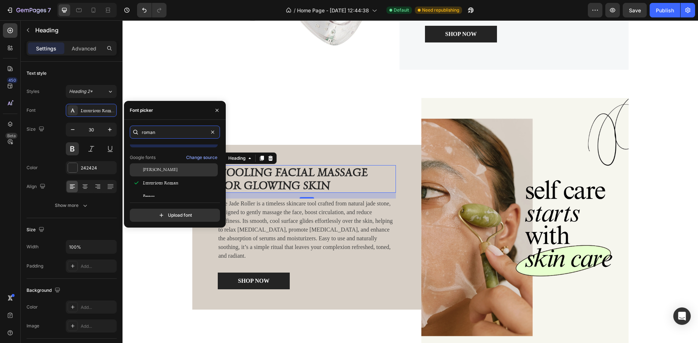
scroll to position [18, 0]
type input "roman"
click at [176, 165] on div "[PERSON_NAME]" at bounding box center [179, 164] width 73 height 7
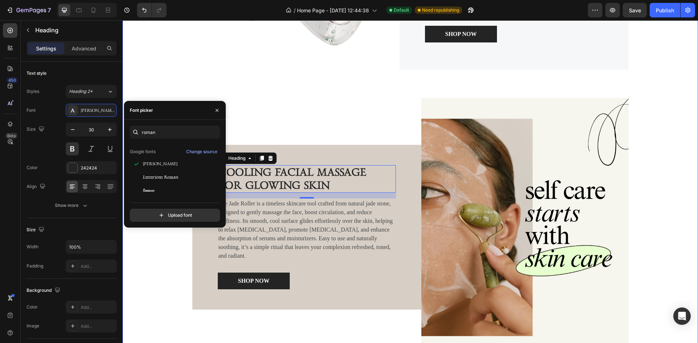
click at [163, 255] on div "Image Advanced [MEDICAL_DATA] for Radiant Skin Heading The LED Face Mask is a h…" at bounding box center [409, 112] width 575 height 507
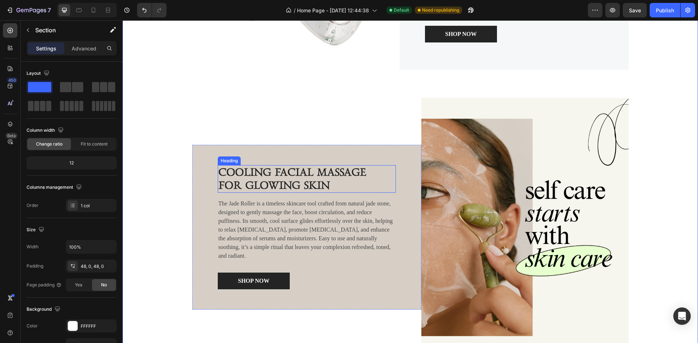
click at [254, 170] on h2 "Cooling Facial Massage for Glowing Skin" at bounding box center [298, 179] width 161 height 28
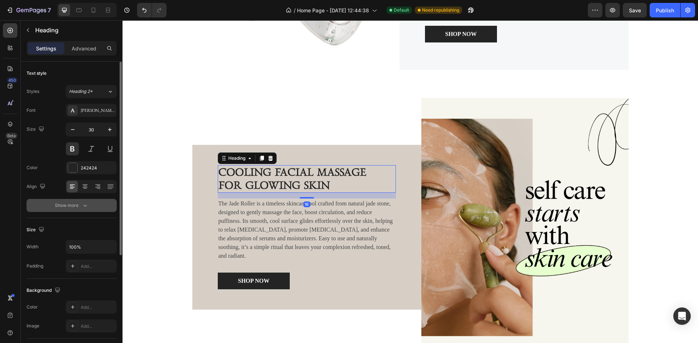
click at [78, 202] on div "Show more" at bounding box center [72, 205] width 34 height 7
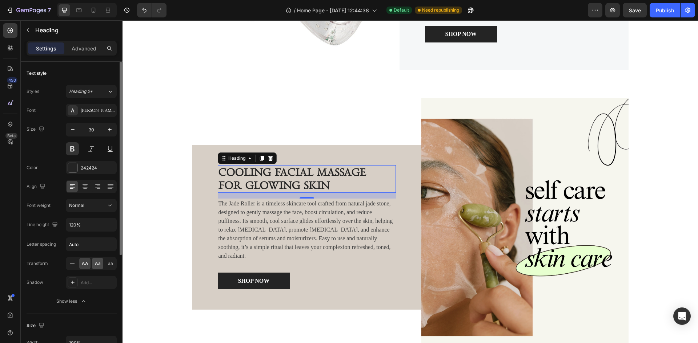
click at [96, 265] on span "Aa" at bounding box center [98, 263] width 6 height 7
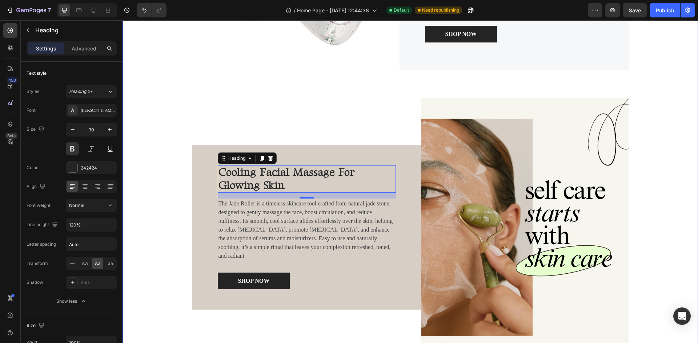
click at [150, 220] on div "Image Advanced [MEDICAL_DATA] for Radiant Skin Heading The LED Face Mask is a h…" at bounding box center [409, 112] width 575 height 507
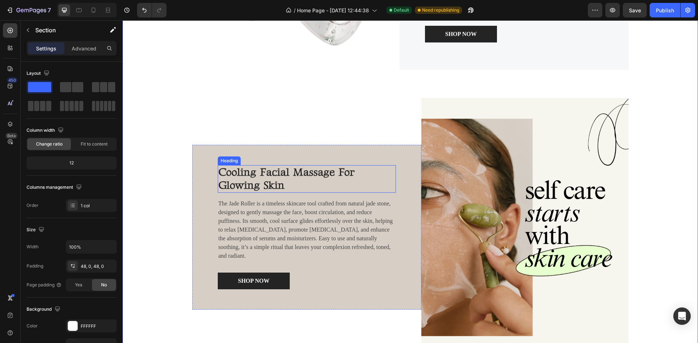
click at [291, 171] on h2 "cooling facial massage for glowing skin" at bounding box center [298, 179] width 161 height 28
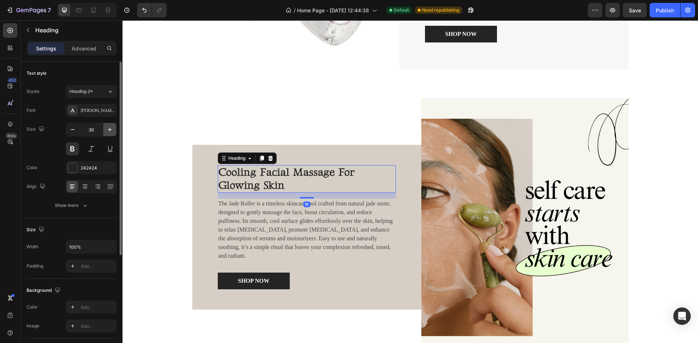
click at [109, 132] on icon "button" at bounding box center [109, 129] width 7 height 7
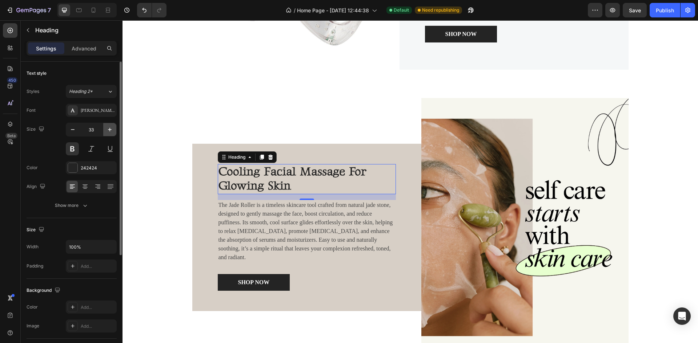
click at [110, 130] on icon "button" at bounding box center [110, 130] width 4 height 4
type input "35"
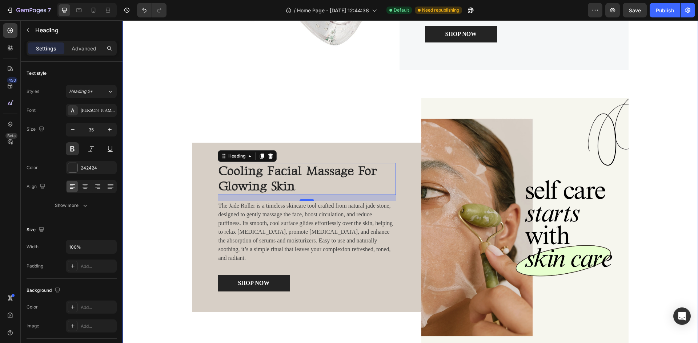
click at [157, 183] on div "Image Advanced [MEDICAL_DATA] for Radiant Skin Heading The LED Face Mask is a h…" at bounding box center [409, 112] width 575 height 507
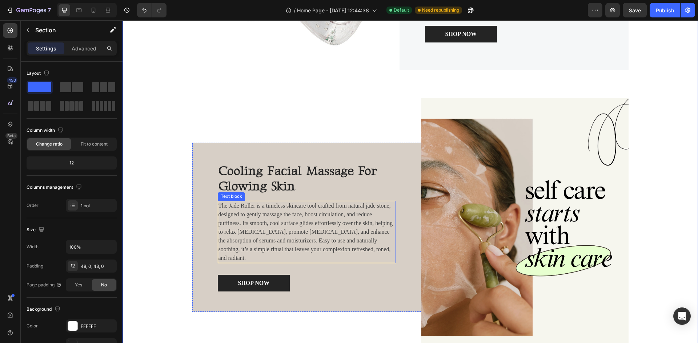
click at [295, 242] on p "The Jade Roller is a timeless skincare tool crafted from natural jade stone, de…" at bounding box center [306, 232] width 177 height 61
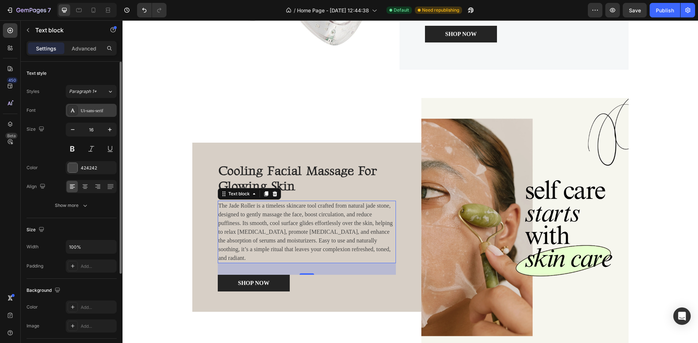
click at [91, 111] on div "Ui-sans-serif" at bounding box center [98, 111] width 34 height 7
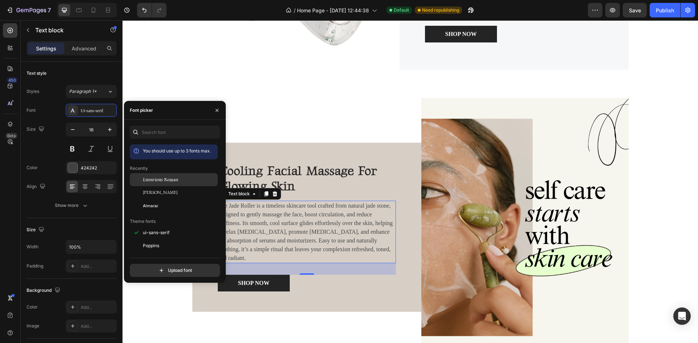
click at [159, 182] on span "Luxurious Roman" at bounding box center [161, 180] width 36 height 7
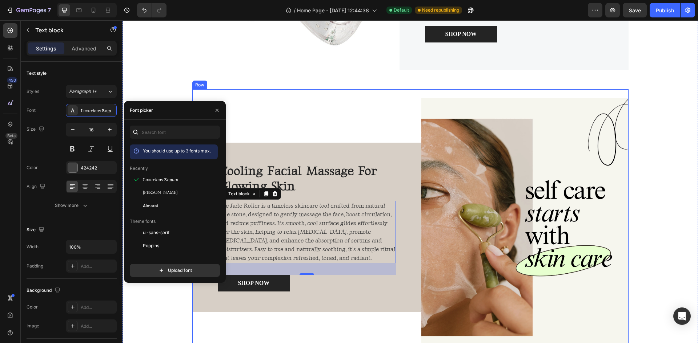
click at [257, 112] on div "cooling facial massage for glowing skin Heading The Jade Roller is a timeless s…" at bounding box center [306, 227] width 229 height 259
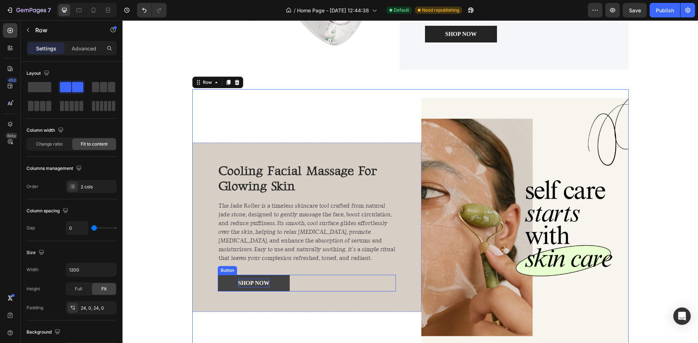
click at [249, 286] on p "shop now" at bounding box center [254, 283] width 32 height 9
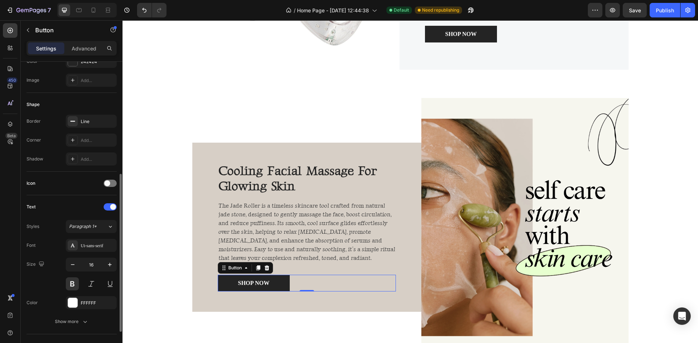
scroll to position [145, 0]
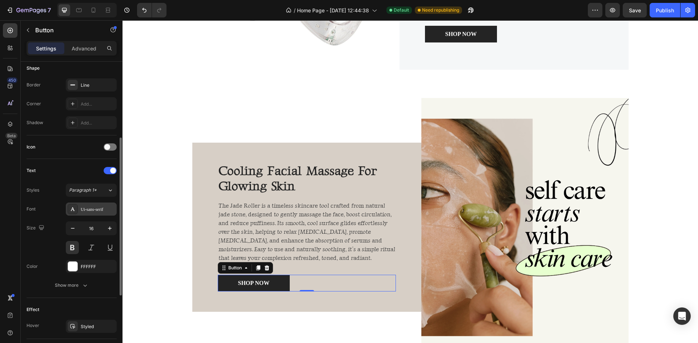
click at [85, 209] on div "Ui-sans-serif" at bounding box center [98, 209] width 34 height 7
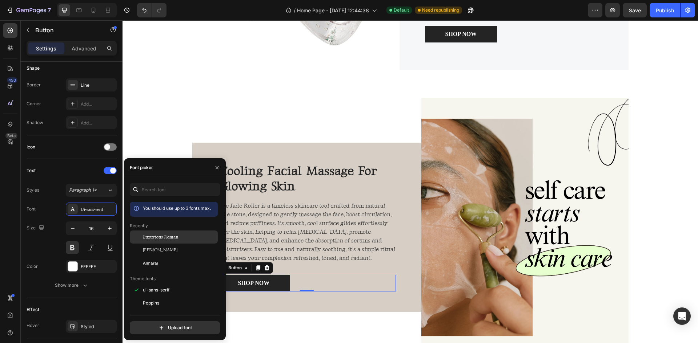
click at [165, 284] on div "Luxurious Roman" at bounding box center [174, 290] width 88 height 13
